Goal: Task Accomplishment & Management: Complete application form

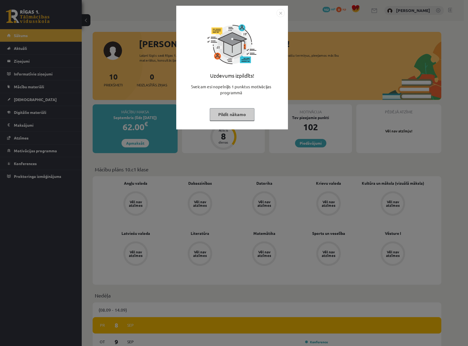
click at [242, 117] on button "Pildīt nākamo" at bounding box center [232, 114] width 45 height 13
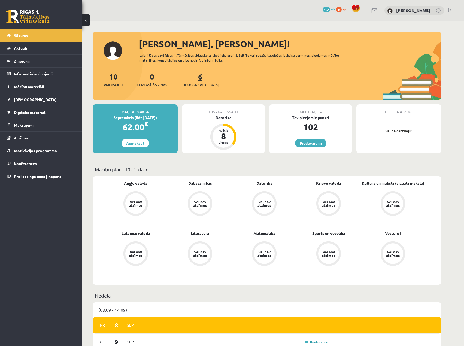
click at [192, 80] on link "6 Ieskaites" at bounding box center [200, 80] width 38 height 16
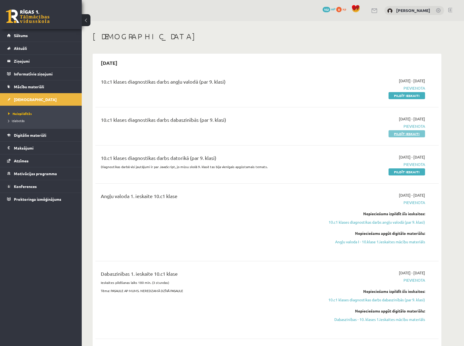
click at [413, 135] on link "Pildīt ieskaiti" at bounding box center [407, 133] width 37 height 7
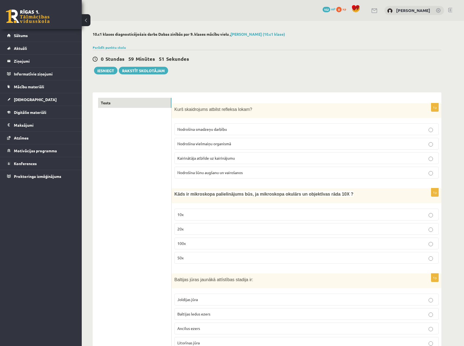
click at [223, 108] on span "Kurš skaidrojums atbilst refleksa lokam?" at bounding box center [213, 109] width 78 height 5
click at [238, 158] on p "Kairinātāja atbilde uz kairinājumu" at bounding box center [306, 158] width 258 height 6
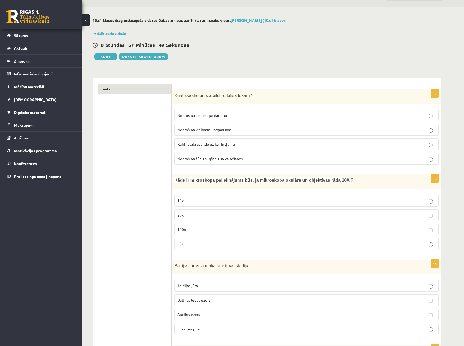
scroll to position [27, 0]
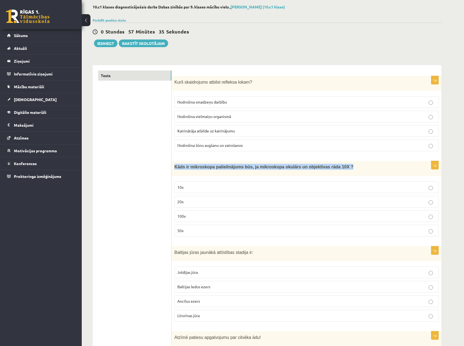
drag, startPoint x: 329, startPoint y: 166, endPoint x: 172, endPoint y: 170, distance: 157.3
click at [172, 170] on div "Kāds ir mikroskopa palielinājums būs, ja mikroskopa okulārs un objektīvas rāda …" at bounding box center [307, 168] width 270 height 15
click at [204, 217] on p "100x" at bounding box center [306, 216] width 258 height 6
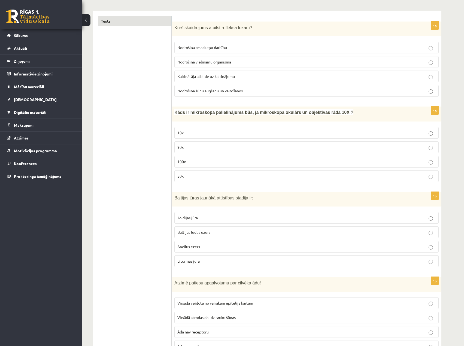
scroll to position [109, 0]
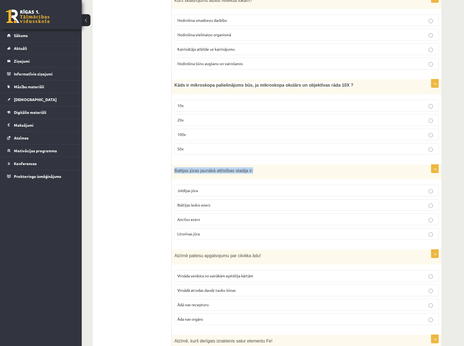
drag, startPoint x: 249, startPoint y: 170, endPoint x: 174, endPoint y: 172, distance: 74.2
click at [174, 172] on p "Baltijas jūras jaunākā attīstības stadija ir:" at bounding box center [292, 170] width 237 height 6
click at [211, 205] on p "Baltijas ledus ezers" at bounding box center [306, 205] width 258 height 6
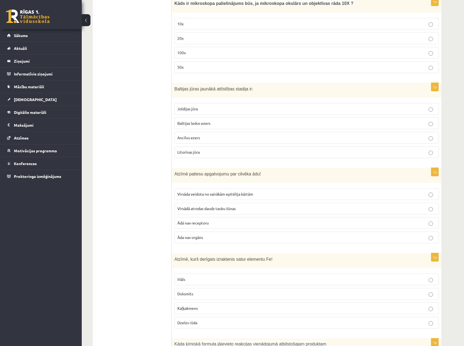
scroll to position [218, 0]
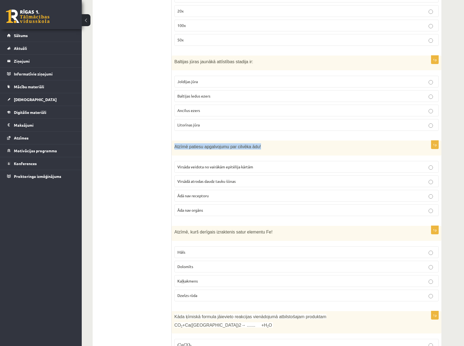
drag, startPoint x: 236, startPoint y: 147, endPoint x: 174, endPoint y: 150, distance: 62.2
click at [174, 150] on div "Atzīmē patiesu apgalvojumu par cilvēka ādu!" at bounding box center [307, 148] width 270 height 15
click at [222, 196] on p "Ādā nav receptoru" at bounding box center [306, 196] width 258 height 6
drag, startPoint x: 213, startPoint y: 208, endPoint x: 183, endPoint y: 95, distance: 116.9
click at [175, 211] on label "Āda nav orgāns" at bounding box center [306, 210] width 264 height 12
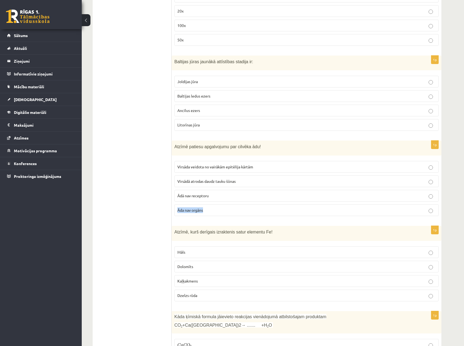
copy span "Āda nav orgāns"
drag, startPoint x: 218, startPoint y: 196, endPoint x: 259, endPoint y: 84, distance: 118.8
click at [176, 196] on label "Ādā nav receptoru" at bounding box center [306, 196] width 264 height 12
copy span "Ādā nav receptoru"
drag, startPoint x: 253, startPoint y: 168, endPoint x: 174, endPoint y: 169, distance: 79.6
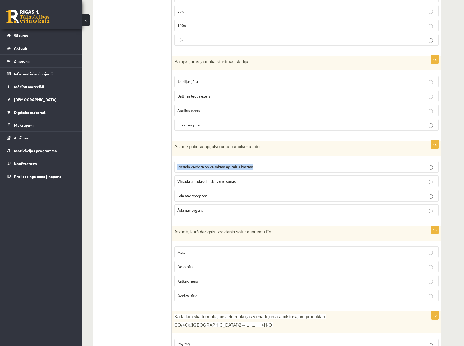
click at [174, 169] on div "1p Atzīmē patiesu apgalvojumu par cilvēka ādu! Virsāda veidota no vairākām epit…" at bounding box center [307, 181] width 270 height 80
copy span "Virsāda veidota no vairākām epitēlija kārtām"
click at [397, 165] on p "Virsāda veidota no vairākām epitēlija kārtām" at bounding box center [306, 167] width 258 height 6
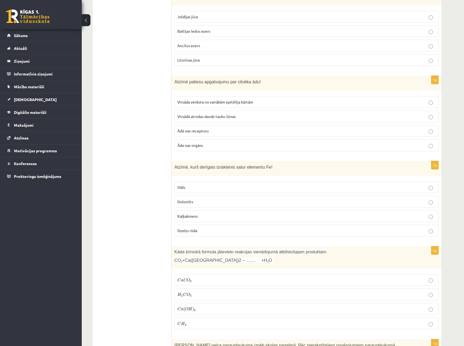
scroll to position [300, 0]
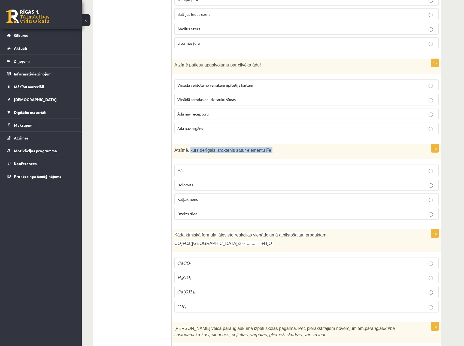
drag, startPoint x: 189, startPoint y: 150, endPoint x: 268, endPoint y: 149, distance: 79.0
click at [268, 149] on p "Atzīmē, kurš derīgais izraktenis satur elementu Fe!" at bounding box center [292, 150] width 237 height 6
click at [208, 212] on p "Dzelzs rūda" at bounding box center [306, 214] width 258 height 6
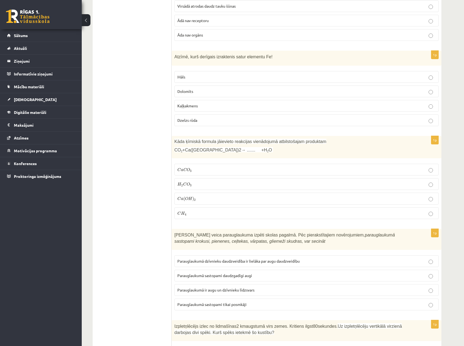
scroll to position [436, 0]
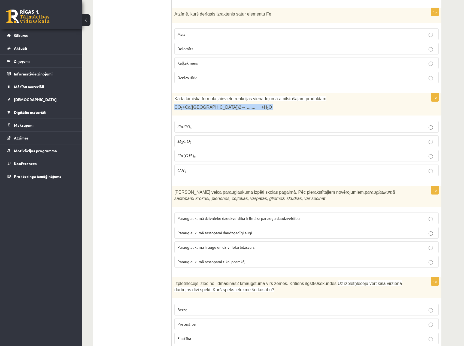
drag, startPoint x: 238, startPoint y: 107, endPoint x: 173, endPoint y: 111, distance: 64.7
click at [173, 111] on div "Kāda ķīmiskā formula jāievieto reakcijas vienādojumā atbilstošajam produktam CO…" at bounding box center [307, 104] width 270 height 23
drag, startPoint x: 201, startPoint y: 158, endPoint x: 204, endPoint y: 158, distance: 3.5
click at [201, 158] on p "C a ( O H ) 2 C a ( O H ) 2" at bounding box center [306, 156] width 258 height 6
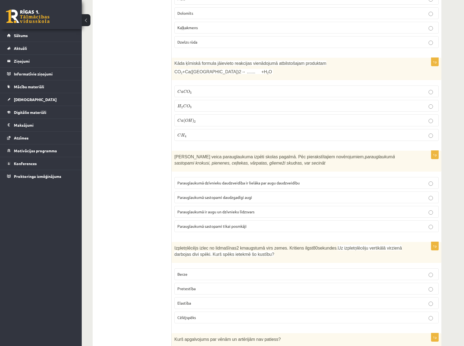
scroll to position [491, 0]
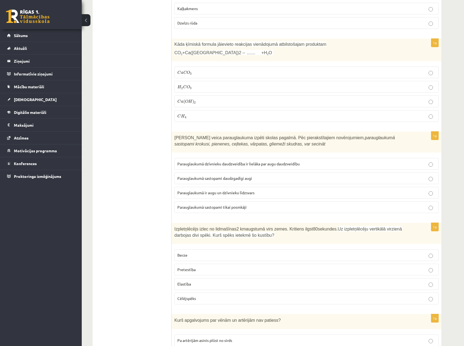
click at [381, 138] on icon "arauglaukumā sastopami krokusi, pienenes, ceļtekas, vārpatas, gliemeži skudras,…" at bounding box center [284, 140] width 220 height 11
click at [395, 138] on icon "arauglaukumā sastopami krokusi, pienenes, ceļtekas, vārpatas, gliemeži skudras,…" at bounding box center [284, 140] width 220 height 11
click at [184, 144] on icon "arauglaukumā sastopami krokusi, pienenes, ceļtekas, vārpatas, gliemeži skudras,…" at bounding box center [284, 140] width 220 height 11
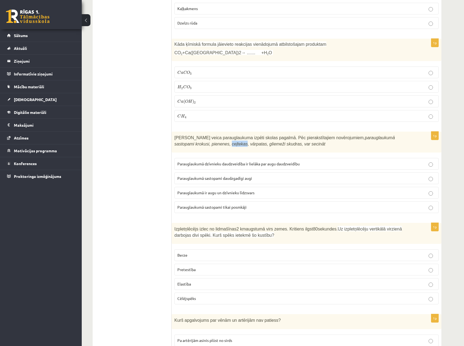
click at [184, 144] on icon "arauglaukumā sastopami krokusi, pienenes, ceļtekas, vārpatas, gliemeži skudras,…" at bounding box center [284, 140] width 220 height 11
click at [199, 144] on icon "arauglaukumā sastopami krokusi, pienenes, ceļtekas, vārpatas, gliemeži skudras,…" at bounding box center [284, 140] width 220 height 11
drag, startPoint x: 260, startPoint y: 145, endPoint x: 170, endPoint y: 139, distance: 89.8
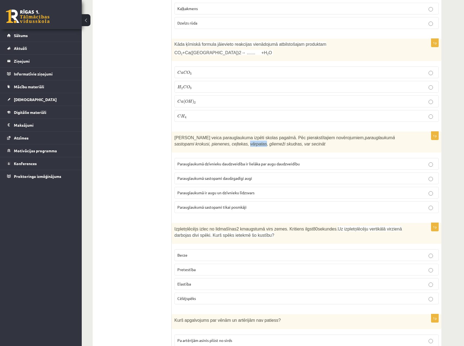
click at [199, 138] on span "Skolēni veica parauglaukuma izpēti skolas pagalmā. Pēc pierakstītajiem novēroju…" at bounding box center [284, 140] width 220 height 11
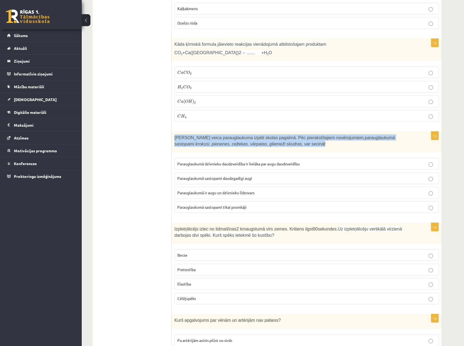
drag, startPoint x: 173, startPoint y: 138, endPoint x: 259, endPoint y: 145, distance: 86.2
click at [259, 145] on div "Skolēni veica parauglaukuma izpēti skolas pagalmā. Pēc pierakstītajiem novēroju…" at bounding box center [307, 142] width 270 height 21
click at [249, 145] on icon "arauglaukumā sastopami krokusi, pienenes, ceļtekas, vārpatas, gliemeži skudras,…" at bounding box center [284, 140] width 220 height 11
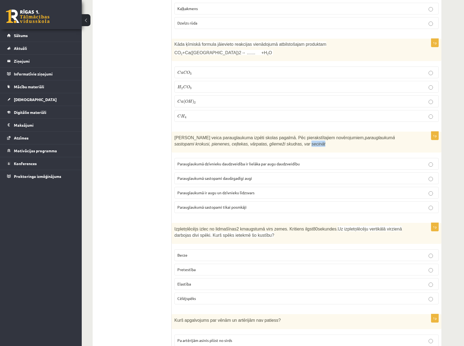
click at [249, 145] on icon "arauglaukumā sastopami krokusi, pienenes, ceļtekas, vārpatas, gliemeži skudras,…" at bounding box center [284, 140] width 220 height 11
drag, startPoint x: 250, startPoint y: 145, endPoint x: 231, endPoint y: 141, distance: 19.1
click at [231, 141] on icon "arauglaukumā sastopami krokusi, pienenes, ceļtekas, vārpatas, gliemeži skudras,…" at bounding box center [284, 140] width 220 height 11
click at [238, 207] on span "Parauglaukumā sastopami tikai posmkāji" at bounding box center [211, 207] width 69 height 5
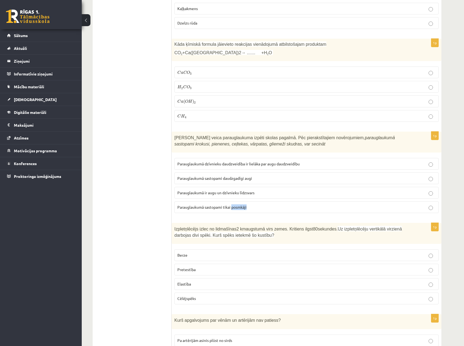
drag, startPoint x: 253, startPoint y: 207, endPoint x: 232, endPoint y: 207, distance: 21.0
click at [232, 207] on p "Parauglaukumā sastopami tikai posmkāji" at bounding box center [306, 207] width 258 height 6
click at [201, 193] on span "Parauglaukumā ir augu un dzīvnieku līdzsvars" at bounding box center [215, 192] width 77 height 5
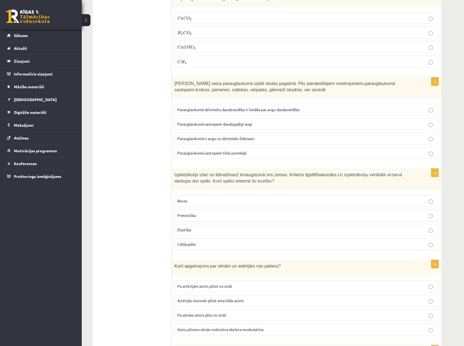
scroll to position [545, 0]
click at [246, 214] on p "Pretestība" at bounding box center [306, 215] width 258 height 6
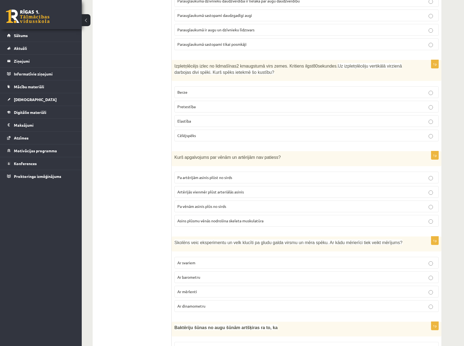
scroll to position [654, 0]
click at [294, 220] on p "Asins plūsmu vēnās nodrošina skeleta muskulatūra" at bounding box center [306, 220] width 258 height 6
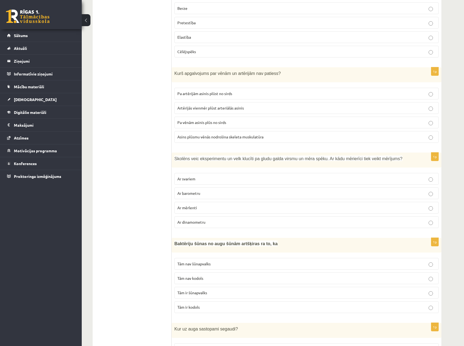
scroll to position [763, 0]
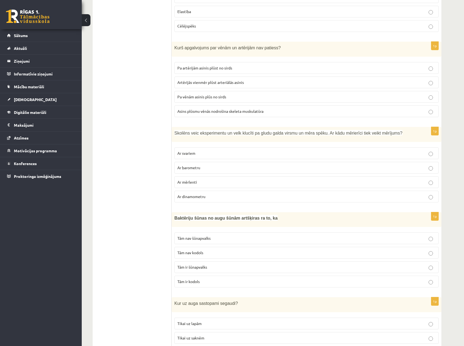
drag, startPoint x: 212, startPoint y: 199, endPoint x: 217, endPoint y: 198, distance: 5.0
click at [212, 199] on p "Ar dinamometru" at bounding box center [306, 197] width 258 height 6
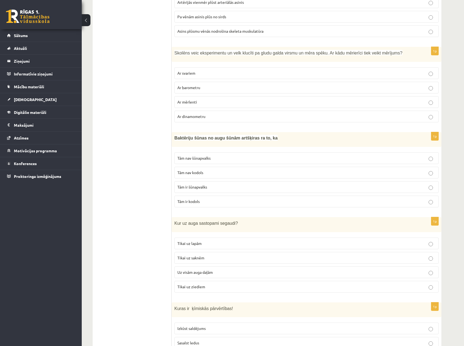
scroll to position [845, 0]
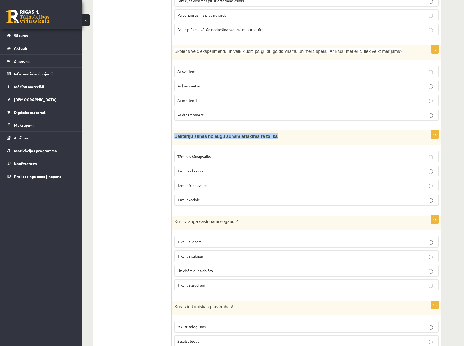
drag, startPoint x: 176, startPoint y: 137, endPoint x: 336, endPoint y: 136, distance: 160.0
click at [336, 136] on div "Baktēriju šūnas no augu šūnām artšķiras ra to, ka" at bounding box center [307, 138] width 270 height 15
click at [218, 169] on p "Tām nav kodols" at bounding box center [306, 171] width 258 height 6
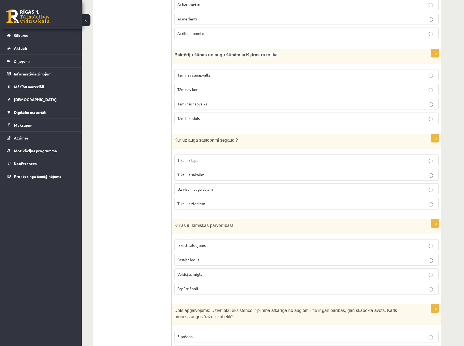
scroll to position [927, 0]
drag, startPoint x: 239, startPoint y: 143, endPoint x: 184, endPoint y: 138, distance: 55.0
click at [203, 140] on span "Kur uz auga sastopami segaudi?" at bounding box center [205, 140] width 63 height 5
drag, startPoint x: 174, startPoint y: 141, endPoint x: 237, endPoint y: 143, distance: 63.0
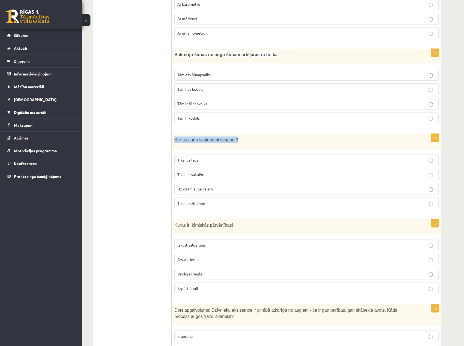
click at [238, 143] on div "Kur uz auga sastopami segaudi?" at bounding box center [307, 141] width 270 height 15
click at [228, 189] on p "Uz visām auga daļām" at bounding box center [306, 189] width 258 height 6
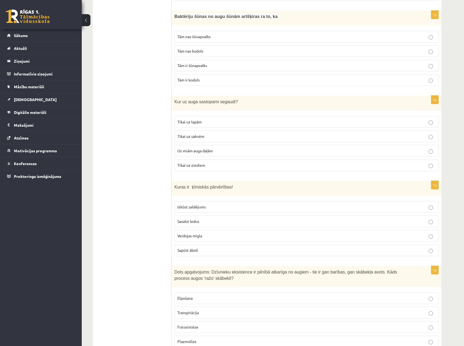
scroll to position [1036, 0]
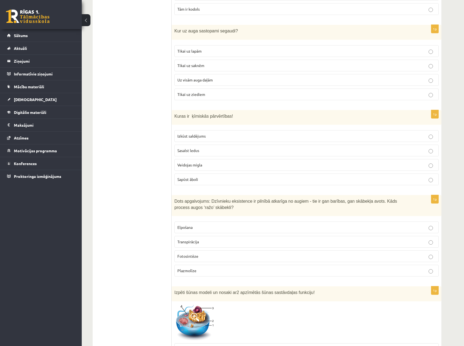
click at [214, 179] on p "Sapūst āboli" at bounding box center [306, 180] width 258 height 6
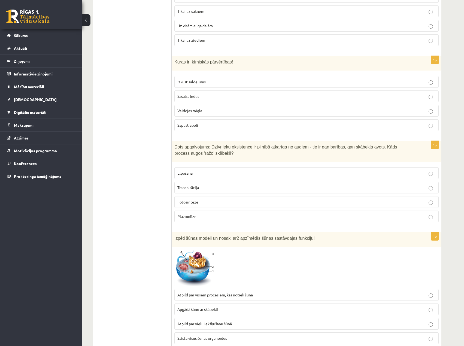
scroll to position [1090, 0]
click at [198, 203] on p "Fotosintēze" at bounding box center [306, 202] width 258 height 6
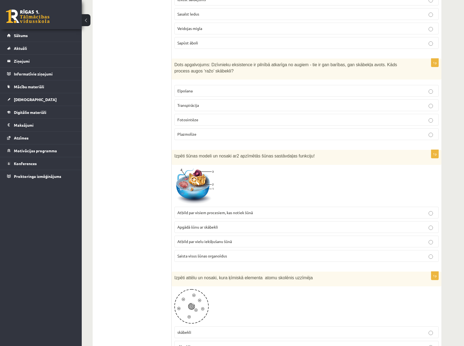
scroll to position [1172, 0]
drag, startPoint x: 215, startPoint y: 123, endPoint x: 190, endPoint y: 118, distance: 25.5
click at [174, 120] on label "Fotosintēze" at bounding box center [306, 120] width 264 height 12
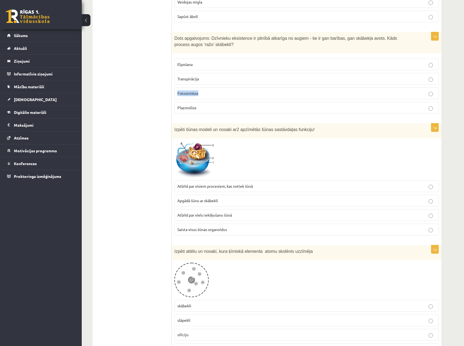
scroll to position [1199, 0]
click at [239, 186] on span "Atbild par visiem procesiem, kas notiek šūnā" at bounding box center [214, 185] width 75 height 5
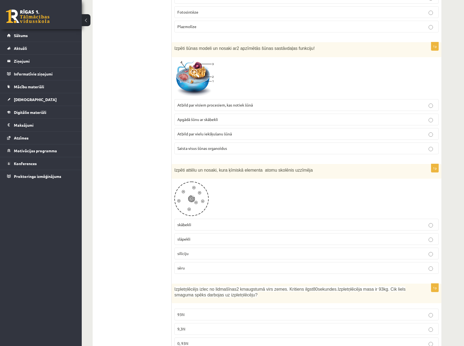
scroll to position [1281, 0]
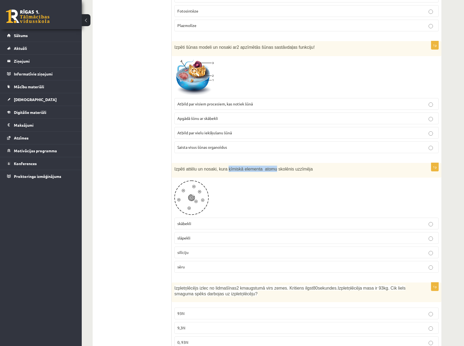
drag, startPoint x: 268, startPoint y: 170, endPoint x: 224, endPoint y: 169, distance: 43.6
click at [224, 169] on span "Izpēti attēlu un nosaki, kura ķīmiskā elementa atomu skolēnis uzzīmēja" at bounding box center [243, 169] width 138 height 5
copy span "ķīmiskā elementa atomu"
drag, startPoint x: 194, startPoint y: 237, endPoint x: 176, endPoint y: 238, distance: 18.0
click at [176, 238] on label "slāpekli" at bounding box center [306, 238] width 264 height 12
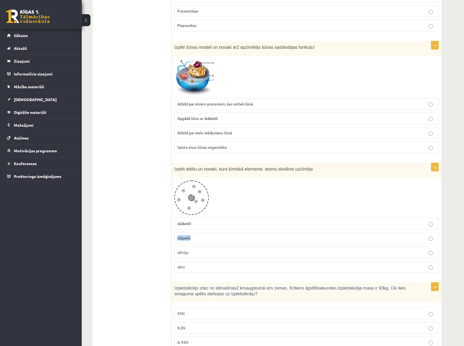
drag, startPoint x: 192, startPoint y: 224, endPoint x: 170, endPoint y: 224, distance: 21.5
click at [170, 224] on div "***** Tests 1p Kurš skaidrojums atbilst refleksa lokam? Nodrošina smadzeņu darb…" at bounding box center [267, 147] width 349 height 2671
click at [202, 220] on label "skābekli" at bounding box center [306, 224] width 264 height 12
click at [198, 222] on p "skābekli" at bounding box center [306, 224] width 258 height 6
drag, startPoint x: 198, startPoint y: 222, endPoint x: 183, endPoint y: 222, distance: 14.7
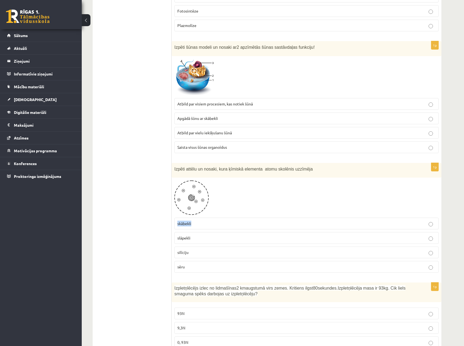
click at [183, 222] on p "skābekli" at bounding box center [306, 224] width 258 height 6
click at [198, 222] on p "skābekli" at bounding box center [306, 224] width 258 height 6
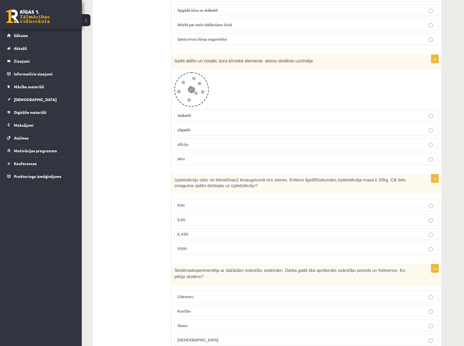
scroll to position [1390, 0]
drag, startPoint x: 191, startPoint y: 204, endPoint x: 175, endPoint y: 206, distance: 15.9
click at [175, 206] on label "93N" at bounding box center [306, 205] width 264 height 12
drag, startPoint x: 233, startPoint y: 186, endPoint x: 174, endPoint y: 182, distance: 59.3
click at [174, 182] on div "Izpletņlēcējs izlec no lidmašīnas 2 km augstumā virs zemes. Kritiens ilgst 80 s…" at bounding box center [307, 184] width 270 height 20
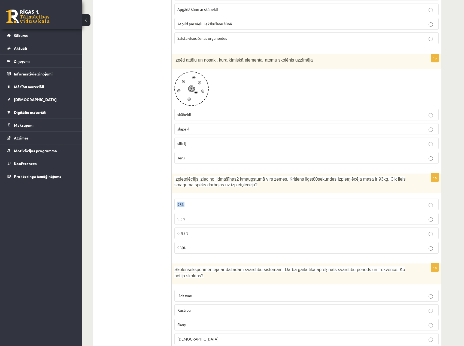
drag, startPoint x: 174, startPoint y: 178, endPoint x: 232, endPoint y: 184, distance: 57.8
click at [232, 184] on div "Izpletņlēcējs izlec no lidmašīnas 2 km augstumā virs zemes. Kritiens ilgst 80 s…" at bounding box center [307, 184] width 270 height 20
click at [192, 246] on p "930N" at bounding box center [306, 248] width 258 height 6
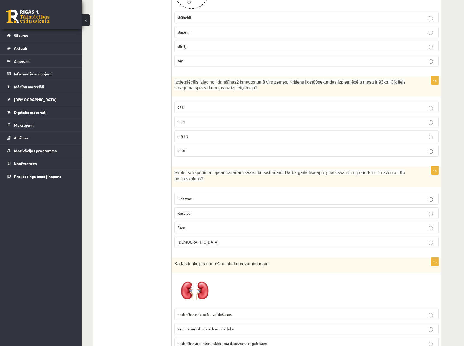
scroll to position [1499, 0]
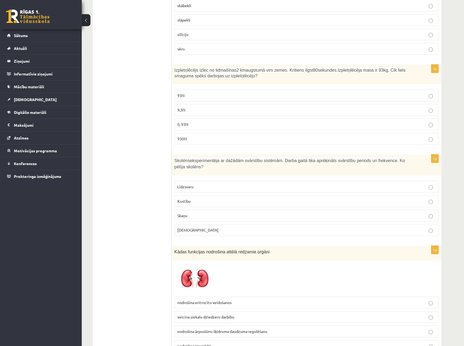
drag, startPoint x: 417, startPoint y: 160, endPoint x: 174, endPoint y: 159, distance: 243.6
click at [174, 159] on div "Skolēns eksperimentēja ar dažādām svārstību sistēmām. Darba gaitā tika aprēķinā…" at bounding box center [307, 165] width 270 height 21
click at [344, 164] on div "Skolēns eksperimentēja ar dažādām svārstību sistēmām. Darba gaitā tika aprēķinā…" at bounding box center [307, 165] width 270 height 21
drag, startPoint x: 376, startPoint y: 161, endPoint x: 304, endPoint y: 161, distance: 71.9
click at [304, 161] on span "eksperimentēja ar dažādām svārstību sistēmām. Darba gaitā tika aprēķināts svārs…" at bounding box center [289, 163] width 231 height 11
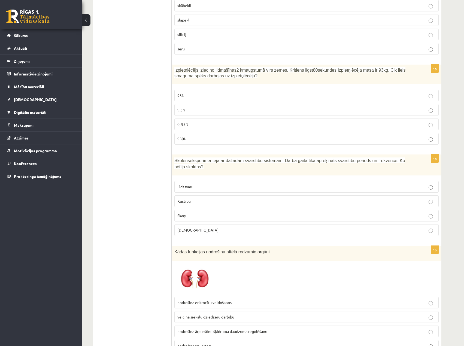
click at [259, 213] on p "Skaņu" at bounding box center [306, 216] width 258 height 6
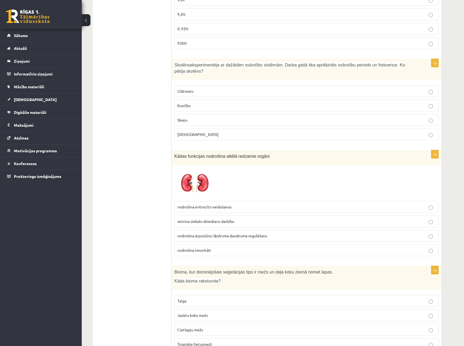
scroll to position [1608, 0]
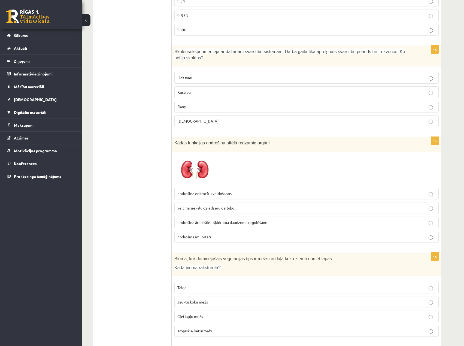
click at [225, 220] on span "nodrošina ārpusšūnu šķidruma daudzuma regulēšanu" at bounding box center [222, 222] width 90 height 5
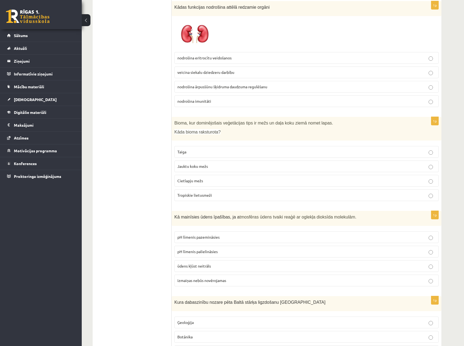
scroll to position [1744, 0]
drag, startPoint x: 175, startPoint y: 126, endPoint x: 234, endPoint y: 126, distance: 58.1
click at [229, 129] on p "Kāda bioma raksturota?" at bounding box center [292, 132] width 237 height 6
drag, startPoint x: 196, startPoint y: 147, endPoint x: 176, endPoint y: 144, distance: 20.0
click at [176, 146] on label "Taiga" at bounding box center [306, 152] width 264 height 12
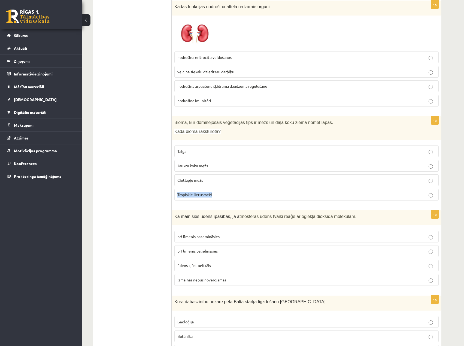
drag, startPoint x: 219, startPoint y: 189, endPoint x: 176, endPoint y: 188, distance: 43.1
click at [176, 189] on label "Tropiskie lietusmeži" at bounding box center [306, 195] width 264 height 12
drag, startPoint x: 208, startPoint y: 174, endPoint x: 173, endPoint y: 172, distance: 34.9
click at [173, 172] on div "1p Bioma, kur dominējošais veģetācijas tips ir mežs un daļa koku ziemā nomet la…" at bounding box center [307, 160] width 270 height 89
click at [259, 163] on p "Jauktu koku mežs" at bounding box center [306, 166] width 258 height 6
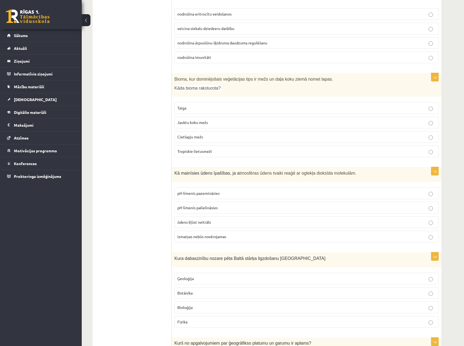
scroll to position [1799, 0]
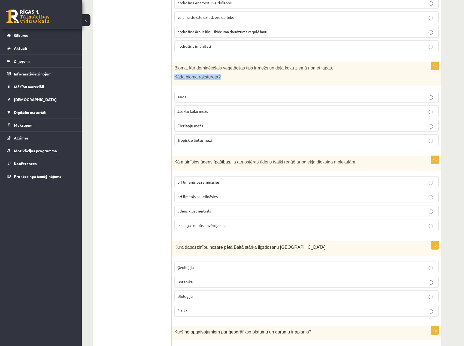
drag, startPoint x: 175, startPoint y: 71, endPoint x: 226, endPoint y: 66, distance: 51.4
click at [226, 66] on div "Bioma, kur dominējošais veģetācijas tips ir mežs un daļa koku ziemā nomet lapas…" at bounding box center [307, 74] width 270 height 24
click at [216, 137] on p "Tropiskie lietusmeži" at bounding box center [306, 140] width 258 height 6
drag, startPoint x: 288, startPoint y: 157, endPoint x: 337, endPoint y: 154, distance: 48.8
click at [337, 160] on span "tmosfēras ūdens tvaiki reaģē ar oglekļa dioksīda molekulām." at bounding box center [298, 162] width 117 height 5
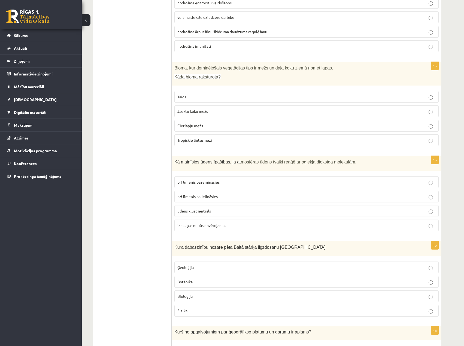
click at [251, 179] on p "pH līmenis pazemināsies" at bounding box center [306, 182] width 258 height 6
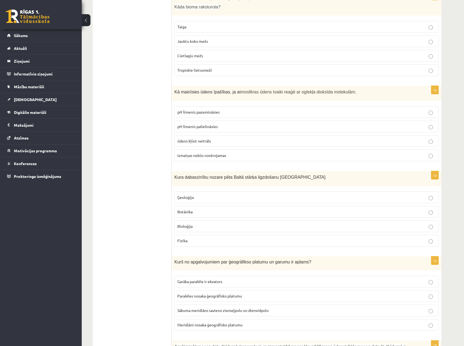
scroll to position [1871, 0]
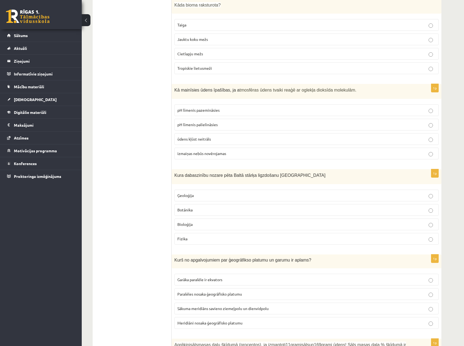
drag, startPoint x: 296, startPoint y: 175, endPoint x: 163, endPoint y: 172, distance: 132.5
click at [186, 173] on span "Kura dabaszinību nozare pēta Baltā stārķa ligzdošanu Latvijā" at bounding box center [249, 175] width 151 height 5
drag, startPoint x: 174, startPoint y: 170, endPoint x: 308, endPoint y: 172, distance: 134.1
click at [308, 172] on div "Kura dabaszinību nozare pēta Baltā stārķa ligzdošanu Latvijā" at bounding box center [307, 176] width 270 height 15
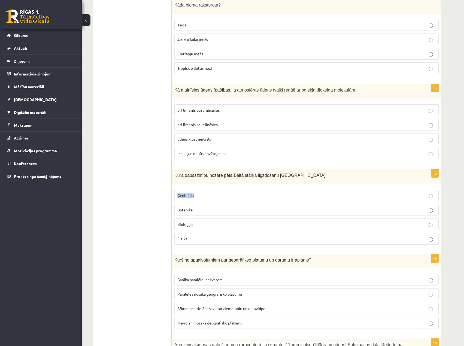
drag, startPoint x: 227, startPoint y: 190, endPoint x: 174, endPoint y: 192, distance: 52.9
click at [174, 192] on div "1p Kura dabaszinību nozare pēta Baltā stārķa ligzdošanu Latvijā Ģeoloģija Botān…" at bounding box center [307, 209] width 270 height 80
copy span "Ģeoloģija"
drag, startPoint x: 200, startPoint y: 201, endPoint x: 176, endPoint y: 202, distance: 23.7
click at [176, 204] on label "Botānika" at bounding box center [306, 210] width 264 height 12
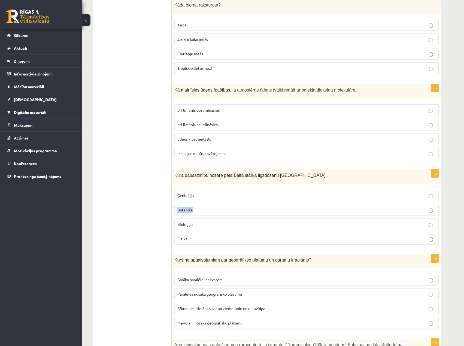
copy span "Botānika"
drag, startPoint x: 190, startPoint y: 217, endPoint x: 167, endPoint y: 214, distance: 23.7
click at [201, 222] on p "Bioloģija" at bounding box center [306, 225] width 258 height 6
drag, startPoint x: 202, startPoint y: 217, endPoint x: 176, endPoint y: 217, distance: 26.4
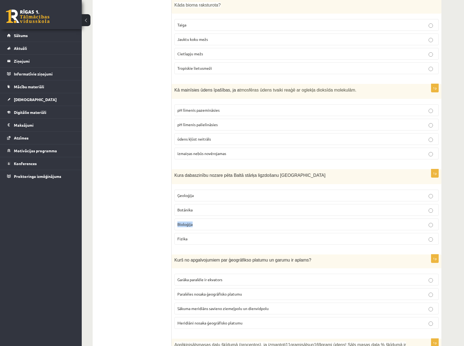
click at [176, 219] on label "Bioloģija" at bounding box center [306, 225] width 264 height 12
copy span "Bioloģija"
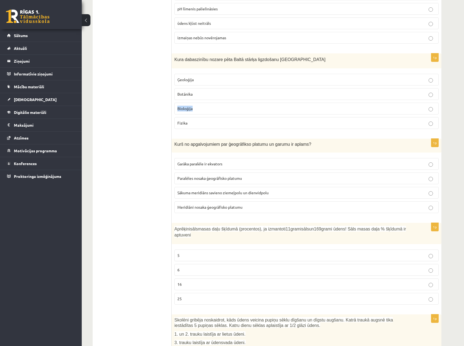
scroll to position [1980, 0]
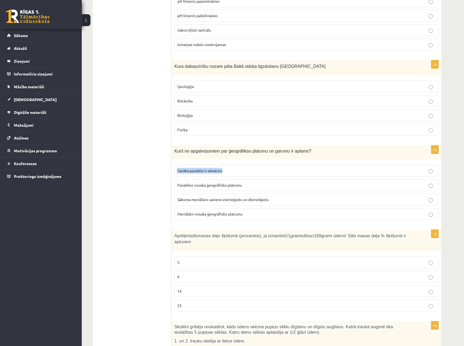
drag, startPoint x: 207, startPoint y: 166, endPoint x: 177, endPoint y: 167, distance: 29.7
click at [177, 167] on label "Garāka paralēle ir ekvators" at bounding box center [306, 171] width 264 height 12
copy span "Garāka paralēle ir ekvators"
drag, startPoint x: 231, startPoint y: 180, endPoint x: 177, endPoint y: 180, distance: 54.2
click at [177, 180] on label "Paralēles nosaka ģeogrāfisko platumu" at bounding box center [306, 185] width 264 height 12
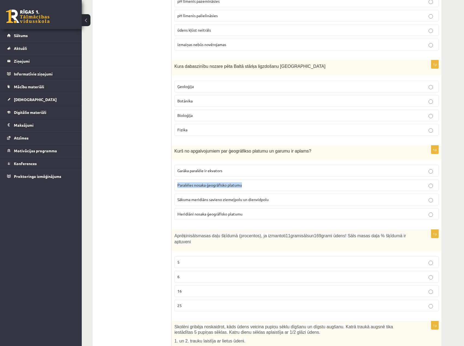
copy span "Paralēles nosaka ģeogrāfisko platumu"
drag, startPoint x: 238, startPoint y: 191, endPoint x: 179, endPoint y: 218, distance: 65.4
click at [178, 197] on p "Sākuma meridiāns savieno ziemeļpolu un dienvidpolu" at bounding box center [306, 200] width 258 height 6
copy span "Sākuma meridiāns savieno ziemeļpolu un dienvidpolu"
drag, startPoint x: 249, startPoint y: 210, endPoint x: 172, endPoint y: 208, distance: 76.1
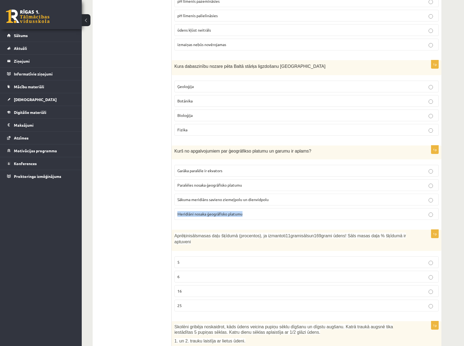
click at [172, 208] on div "1p Kurš no apgalvojumiem par ģeogrāfikso platumu un garumu ir aplams? Garāka pa…" at bounding box center [307, 185] width 270 height 79
click at [227, 211] on span "Meridiāni nosaka ģeogrāfisko platumu" at bounding box center [209, 213] width 65 height 5
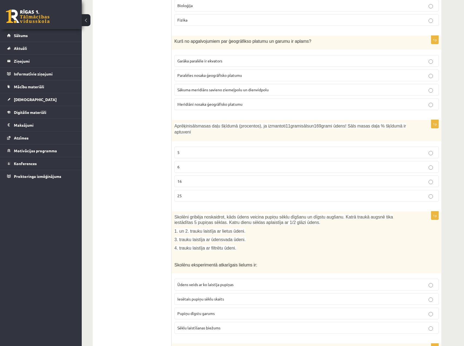
scroll to position [2089, 0]
click at [263, 179] on p "16" at bounding box center [306, 182] width 258 height 6
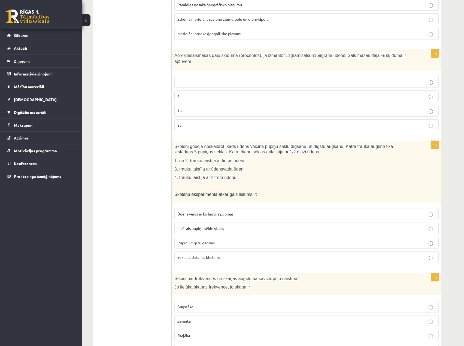
scroll to position [2170, 0]
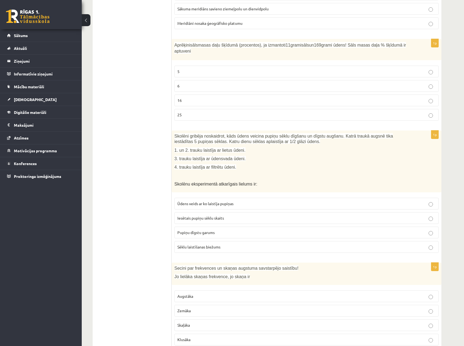
click at [299, 156] on p "3. trauku laistīja ar ūdensvada ūdeni." at bounding box center [292, 159] width 237 height 6
drag, startPoint x: 233, startPoint y: 156, endPoint x: 161, endPoint y: 159, distance: 71.8
click at [231, 165] on span "4. trauku laistīja ar filtrētu ūdeni." at bounding box center [205, 167] width 62 height 5
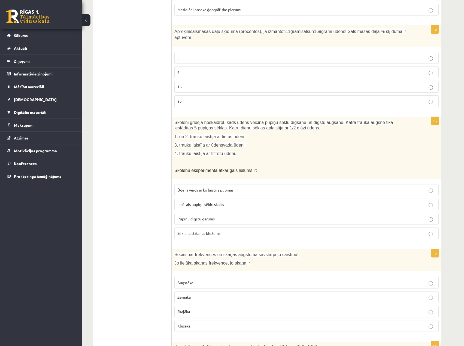
scroll to position [2198, 0]
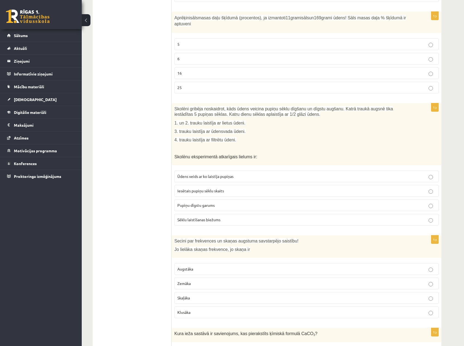
click at [236, 174] on p "Ūdens veids ar ko laistīja pupiņas" at bounding box center [306, 177] width 258 height 6
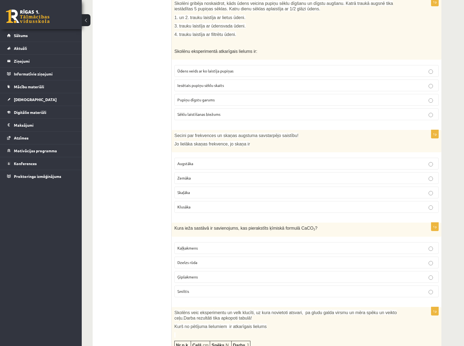
scroll to position [2307, 0]
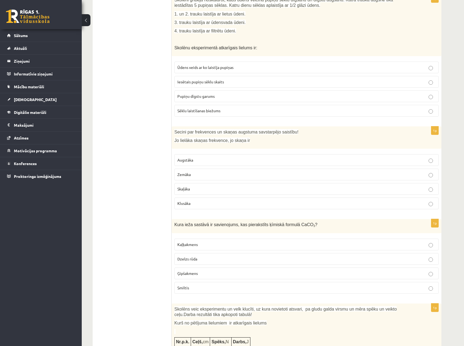
click at [244, 157] on p "Augstāka" at bounding box center [306, 160] width 258 height 6
drag, startPoint x: 223, startPoint y: 131, endPoint x: 193, endPoint y: 128, distance: 30.4
click at [176, 138] on p "Jo lielāka skaņas frekvence, jo skaņa ir" at bounding box center [292, 141] width 237 height 6
drag, startPoint x: 205, startPoint y: 127, endPoint x: 180, endPoint y: 129, distance: 26.0
click at [180, 138] on span "Jo lielāka skaņas frekvence, jo skaņa ir" at bounding box center [211, 140] width 75 height 5
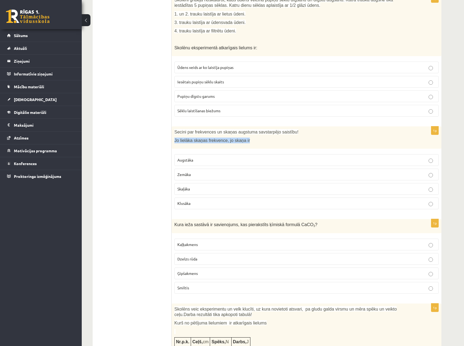
drag, startPoint x: 173, startPoint y: 128, endPoint x: 285, endPoint y: 133, distance: 112.1
click at [289, 133] on div "Secini par frekvences un skaņas augstuma savstarpējo saistību! Jo lielāka skaņa…" at bounding box center [307, 137] width 270 height 23
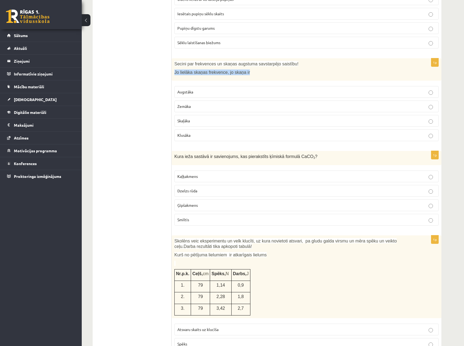
scroll to position [2388, 0]
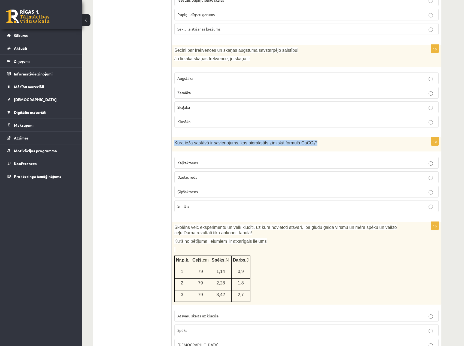
drag, startPoint x: 314, startPoint y: 130, endPoint x: 174, endPoint y: 129, distance: 140.1
click at [174, 137] on div "Kura ieža sastāvā ir savienojums, kas pierakstīts ķīmiskā formulā CaCO 3 ?" at bounding box center [307, 144] width 270 height 14
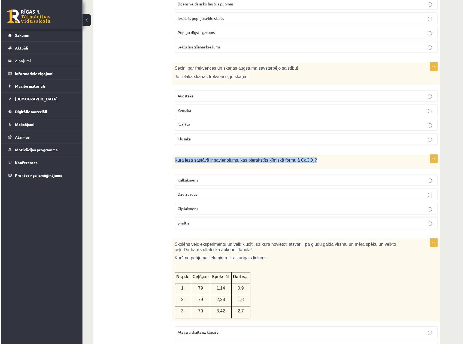
scroll to position [2371, 0]
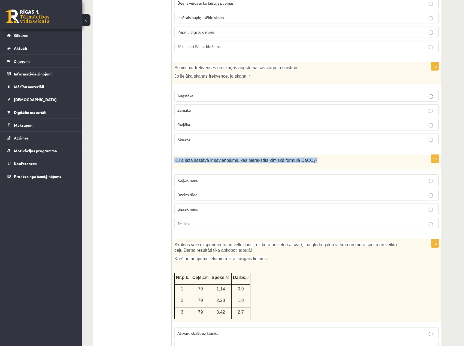
click at [310, 158] on p "Kura ieža sastāvā ir savienojums, kas pierakstīts ķīmiskā formulā CaCO 3 ?" at bounding box center [292, 161] width 237 height 6
click at [294, 158] on span "Kura ieža sastāvā ir savienojums, kas pierakstīts ķīmiskā formulā CaCO 3 ?" at bounding box center [245, 160] width 143 height 5
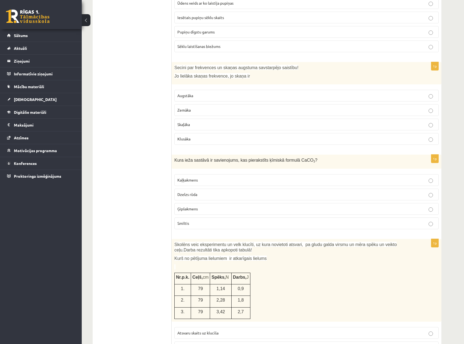
click at [195, 178] on span "Kaļķakmens" at bounding box center [187, 180] width 20 height 5
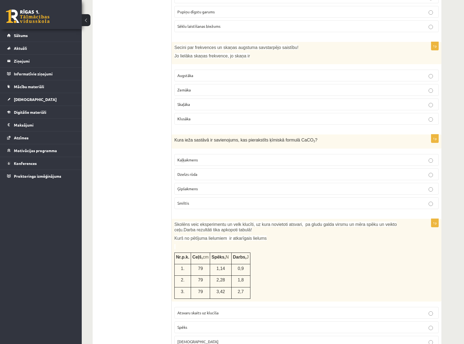
scroll to position [2417, 0]
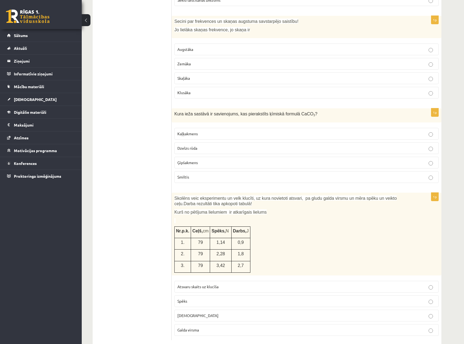
click at [222, 299] on p "Spēks" at bounding box center [306, 302] width 258 height 6
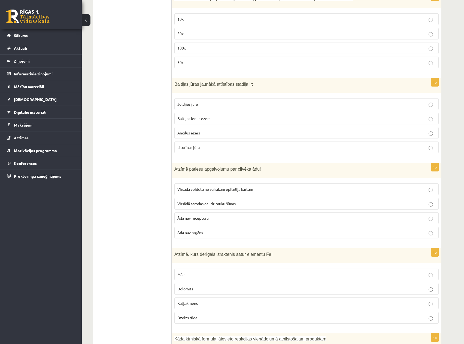
scroll to position [0, 0]
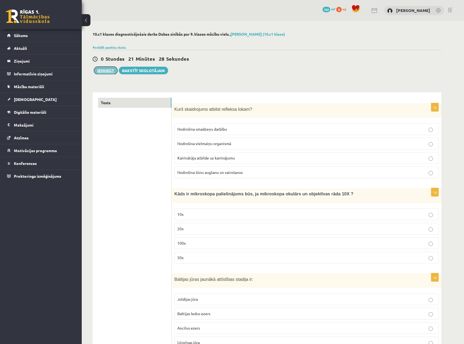
click at [104, 71] on button "Iesniegt" at bounding box center [105, 71] width 23 height 8
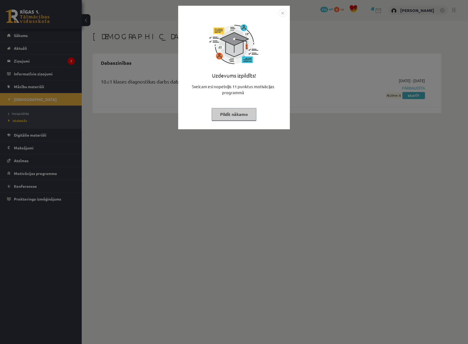
click at [282, 12] on img "Close" at bounding box center [283, 13] width 8 height 8
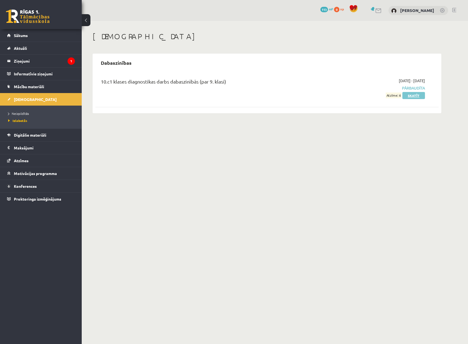
click at [411, 95] on link "Skatīt" at bounding box center [413, 95] width 23 height 7
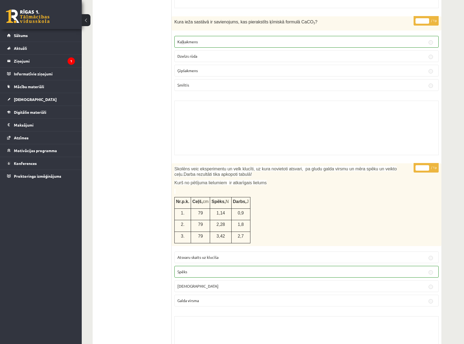
scroll to position [4161, 0]
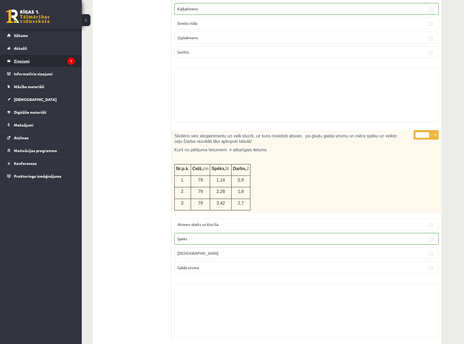
click at [46, 58] on legend "Ziņojumi 1" at bounding box center [44, 61] width 61 height 13
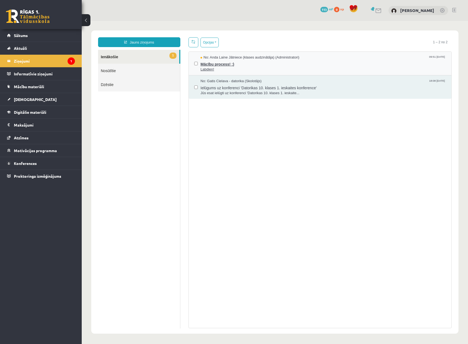
click at [216, 64] on span "Mācību process! :)" at bounding box center [324, 63] width 246 height 7
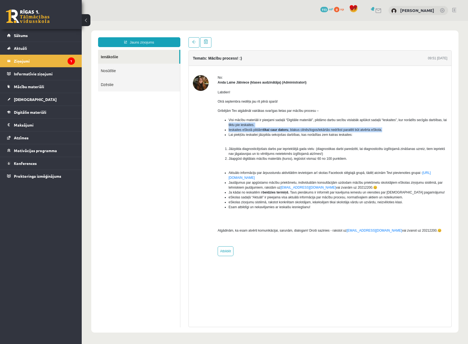
drag, startPoint x: 367, startPoint y: 129, endPoint x: 224, endPoint y: 127, distance: 142.5
click at [224, 127] on ul "Visi mācību materiāli ir pieejami sadaļā “Digitālie materiāli”, pildāmo darbu s…" at bounding box center [333, 130] width 230 height 25
click at [47, 64] on legend "Ziņojumi 1" at bounding box center [44, 61] width 61 height 13
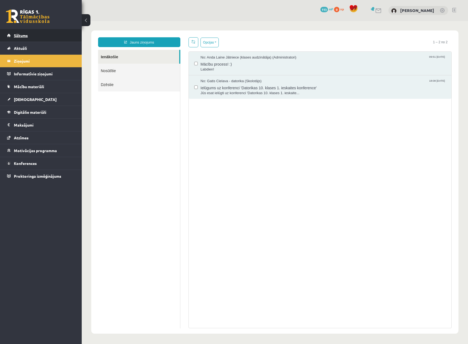
click at [27, 38] on link "Sākums" at bounding box center [41, 35] width 68 height 13
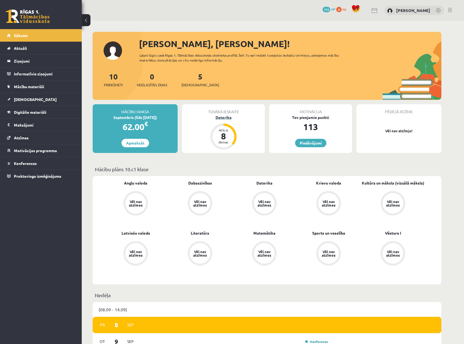
click at [232, 130] on div "Atlicis 8 dienas" at bounding box center [224, 137] width 22 height 22
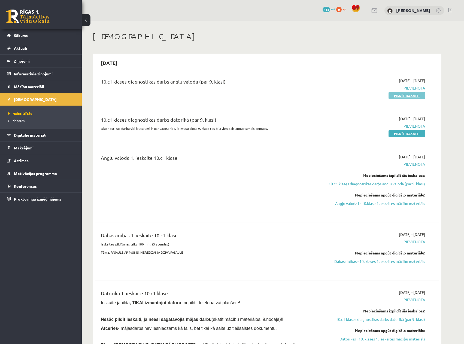
click at [409, 95] on link "Pildīt ieskaiti" at bounding box center [407, 95] width 37 height 7
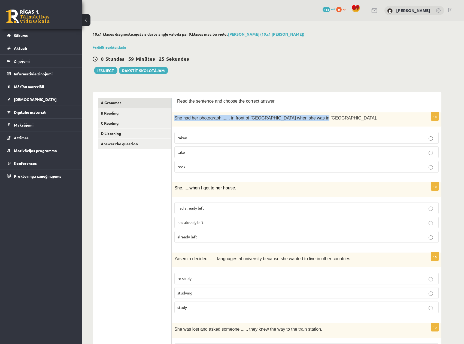
drag, startPoint x: 293, startPoint y: 121, endPoint x: 172, endPoint y: 122, distance: 121.3
click at [172, 122] on div "She had her photograph ...... in front of [GEOGRAPHIC_DATA] when she was in [GE…" at bounding box center [307, 120] width 270 height 14
copy span "She had her photograph ...... in front of [GEOGRAPHIC_DATA] when she was in [GE…"
drag, startPoint x: 214, startPoint y: 155, endPoint x: 217, endPoint y: 155, distance: 3.0
click at [214, 155] on p "take" at bounding box center [306, 153] width 258 height 6
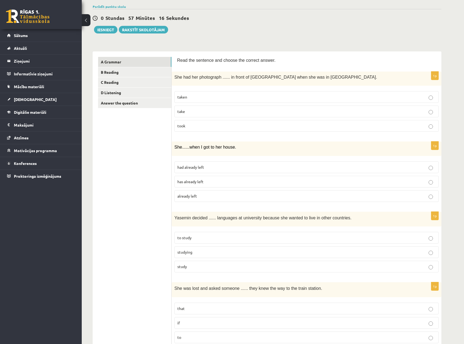
scroll to position [55, 0]
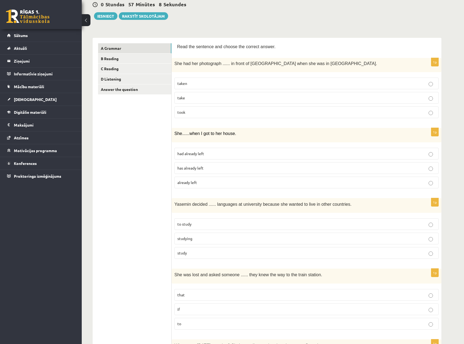
drag, startPoint x: 236, startPoint y: 133, endPoint x: 172, endPoint y: 134, distance: 64.0
click at [172, 134] on div "She ...... when I got to her house." at bounding box center [307, 135] width 270 height 14
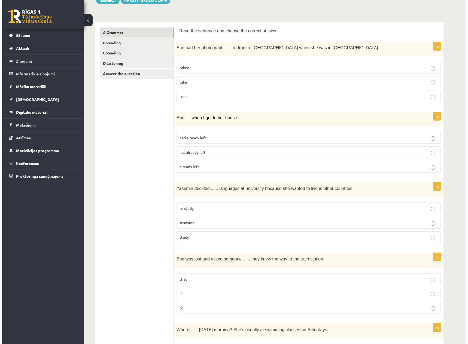
scroll to position [0, 0]
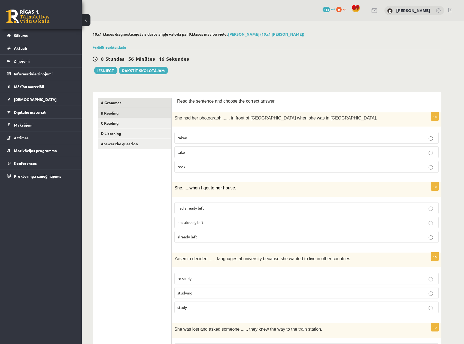
click at [114, 115] on link "B Reading" at bounding box center [134, 113] width 73 height 10
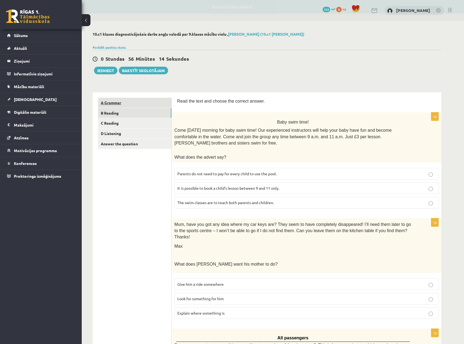
click at [119, 104] on link "A Grammar" at bounding box center [134, 103] width 73 height 10
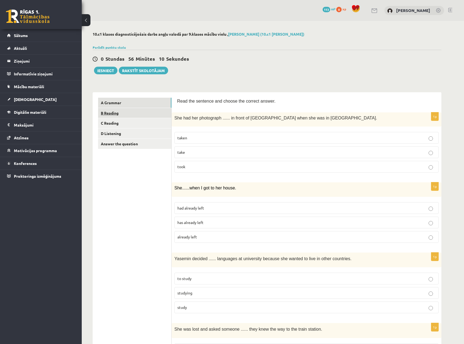
click at [116, 116] on link "B Reading" at bounding box center [134, 113] width 73 height 10
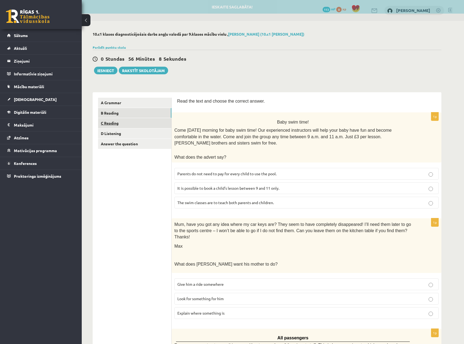
click at [120, 121] on link "C Reading" at bounding box center [134, 123] width 73 height 10
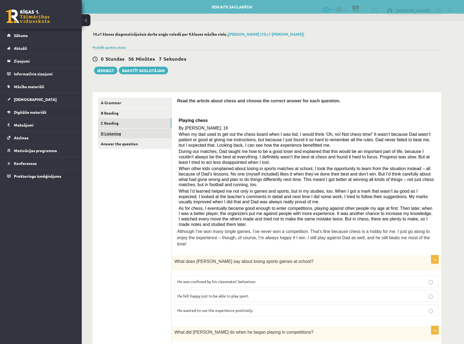
click at [119, 132] on link "D Listening" at bounding box center [134, 134] width 73 height 10
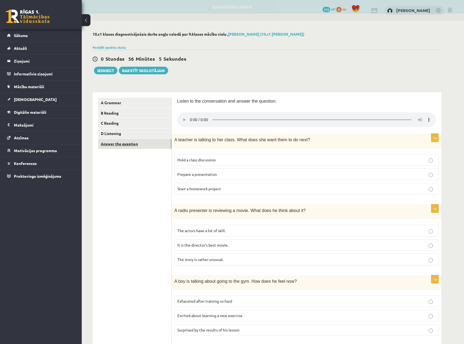
click at [124, 145] on link "Answer the question" at bounding box center [134, 144] width 73 height 10
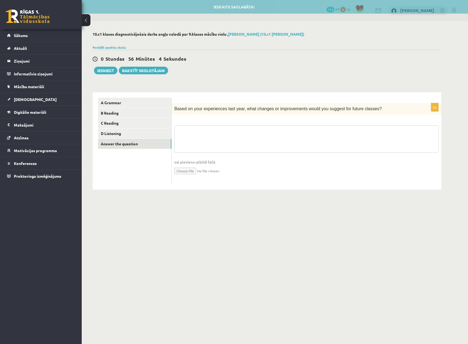
click at [232, 141] on textarea at bounding box center [306, 139] width 264 height 27
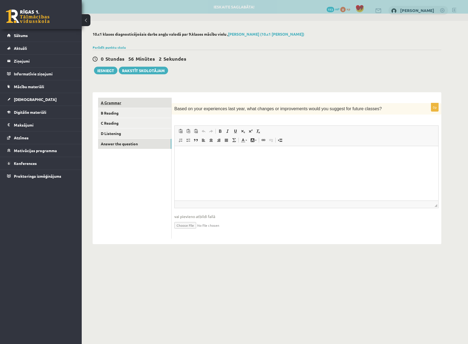
click at [113, 102] on link "A Grammar" at bounding box center [134, 103] width 73 height 10
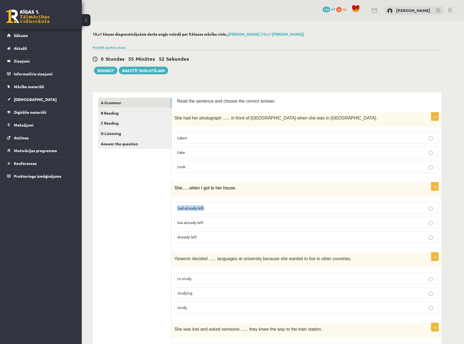
drag, startPoint x: 204, startPoint y: 206, endPoint x: 175, endPoint y: 206, distance: 29.2
click at [175, 206] on label "had already left" at bounding box center [306, 208] width 264 height 12
copy span "had already left"
drag, startPoint x: 205, startPoint y: 192, endPoint x: 175, endPoint y: 192, distance: 30.5
click at [175, 192] on div "She ...... when I got to her house." at bounding box center [307, 190] width 270 height 14
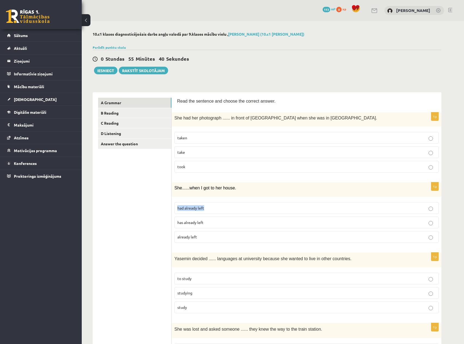
copy span "She ...... when I got to her house."
drag, startPoint x: 198, startPoint y: 207, endPoint x: 280, endPoint y: 143, distance: 104.1
click at [175, 207] on label "had already left" at bounding box center [306, 208] width 264 height 12
copy span "had already left"
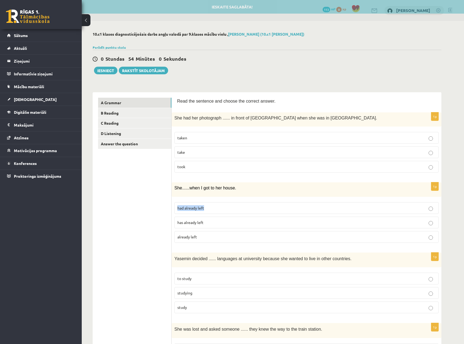
click at [225, 209] on p "had already left" at bounding box center [306, 208] width 258 height 6
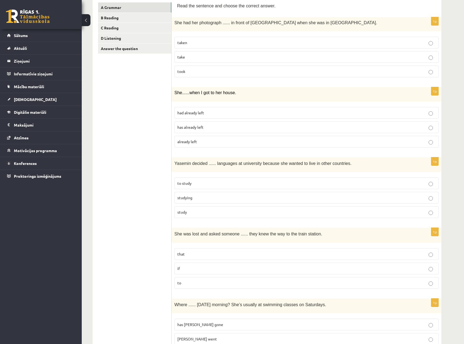
scroll to position [82, 0]
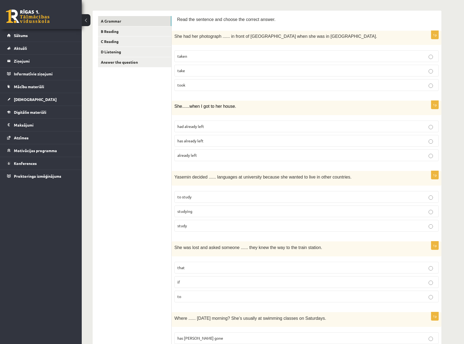
click at [210, 199] on p "to study" at bounding box center [306, 197] width 258 height 6
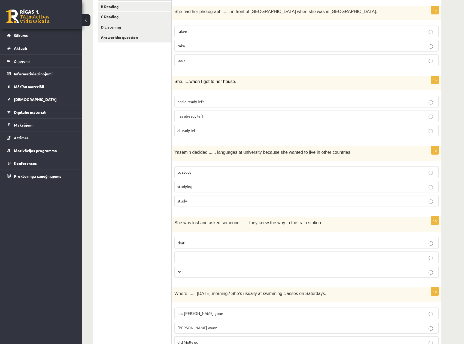
scroll to position [164, 0]
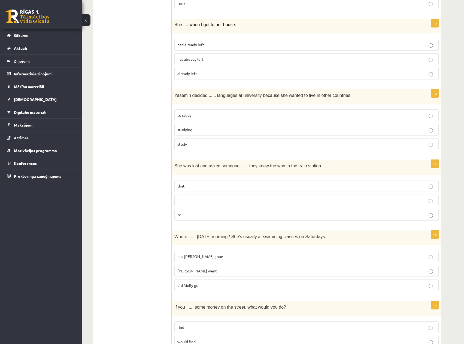
click at [200, 202] on p "if" at bounding box center [306, 201] width 258 height 6
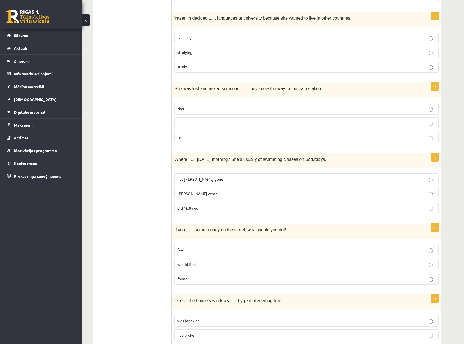
scroll to position [245, 0]
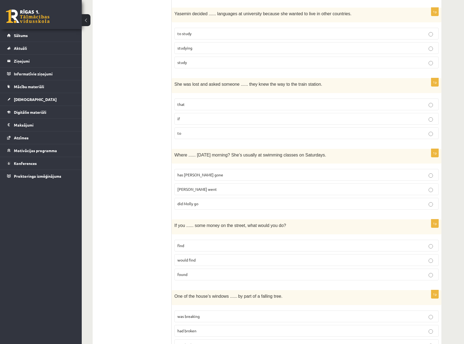
click at [208, 205] on p "did Molly go" at bounding box center [306, 204] width 258 height 6
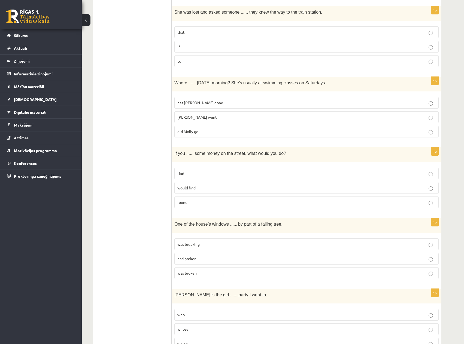
scroll to position [327, 0]
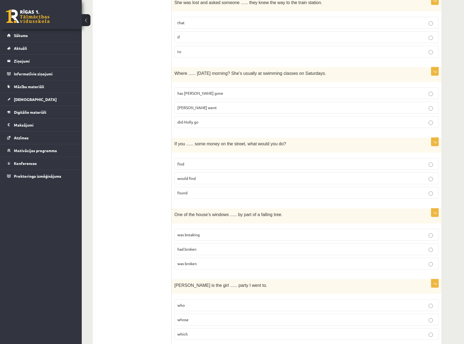
click at [199, 165] on p "find" at bounding box center [306, 164] width 258 height 6
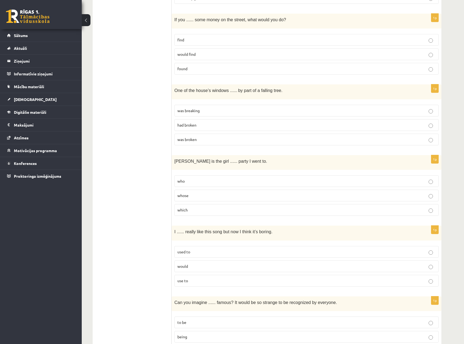
scroll to position [436, 0]
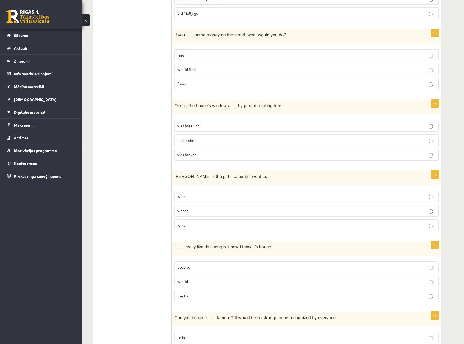
click at [210, 126] on p "was breaking" at bounding box center [306, 126] width 258 height 6
drag, startPoint x: 211, startPoint y: 212, endPoint x: 218, endPoint y: 213, distance: 7.4
click at [211, 212] on p "whose" at bounding box center [306, 211] width 258 height 6
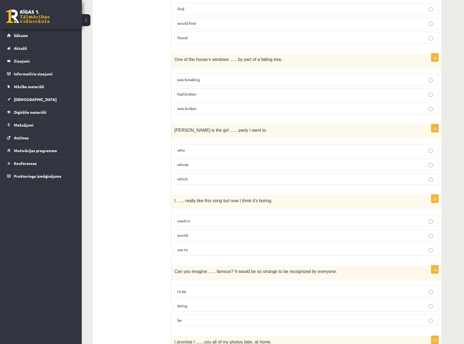
scroll to position [491, 0]
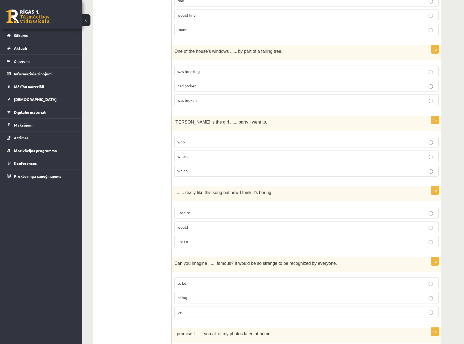
click at [202, 214] on p "used to" at bounding box center [306, 213] width 258 height 6
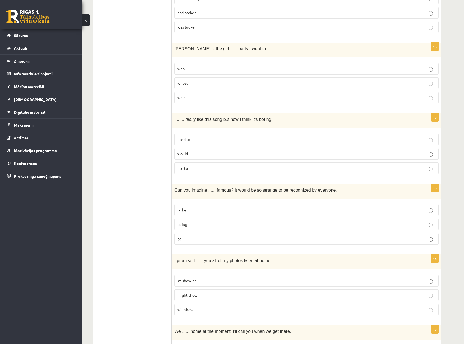
scroll to position [627, 0]
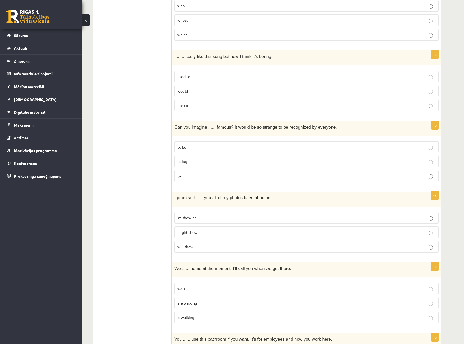
click at [230, 151] on label "to be" at bounding box center [306, 147] width 264 height 12
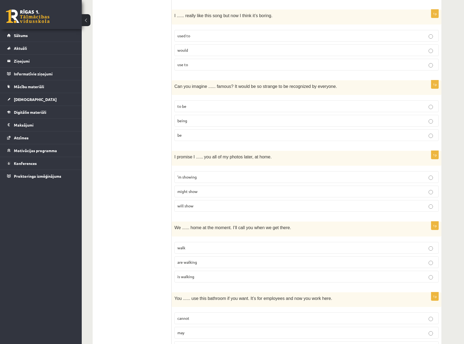
scroll to position [681, 0]
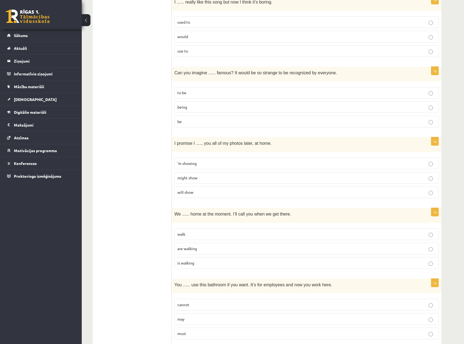
click at [207, 193] on p "will show" at bounding box center [306, 193] width 258 height 6
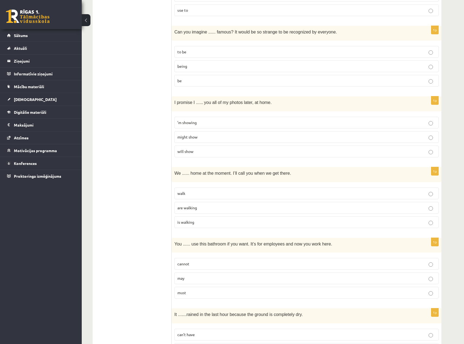
scroll to position [736, 0]
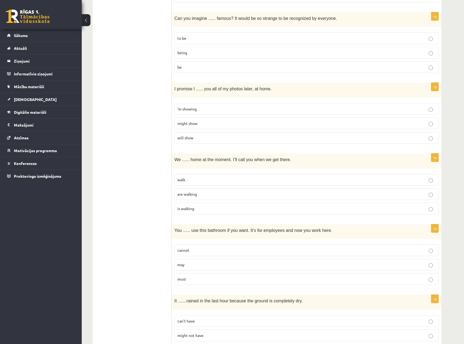
click at [191, 194] on span "are walking" at bounding box center [187, 194] width 20 height 5
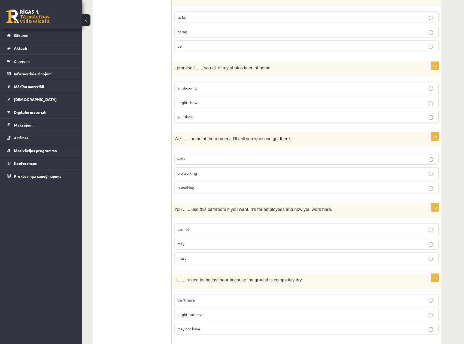
scroll to position [818, 0]
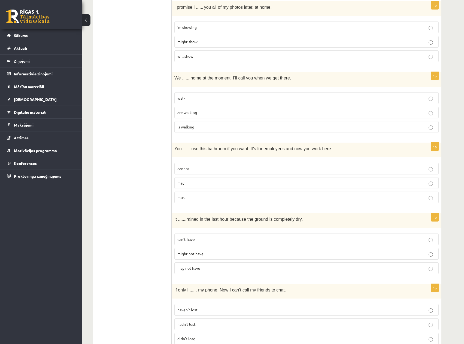
click at [209, 183] on p "may" at bounding box center [306, 183] width 258 height 6
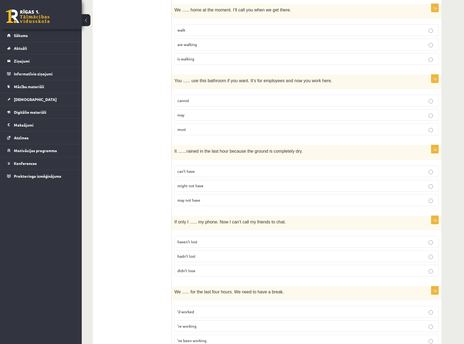
scroll to position [899, 0]
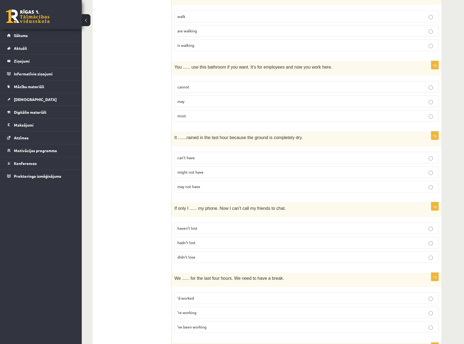
click at [198, 160] on p "can’t have" at bounding box center [306, 158] width 258 height 6
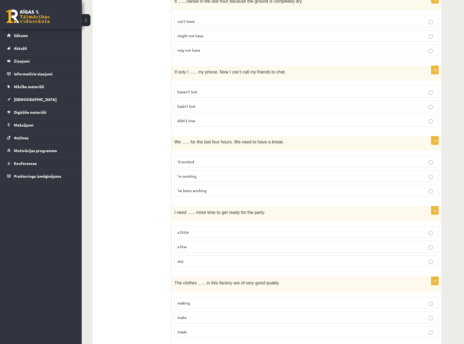
scroll to position [1036, 0]
click at [237, 93] on p "haven’t lost" at bounding box center [306, 92] width 258 height 6
click at [211, 192] on p "’ve been working" at bounding box center [306, 191] width 258 height 6
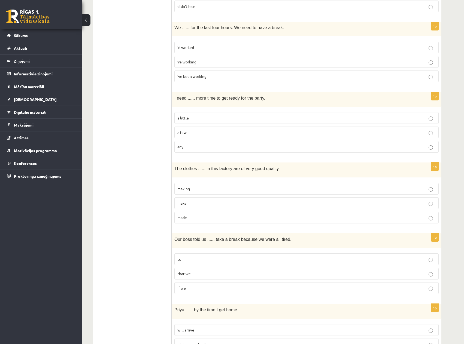
scroll to position [1138, 0]
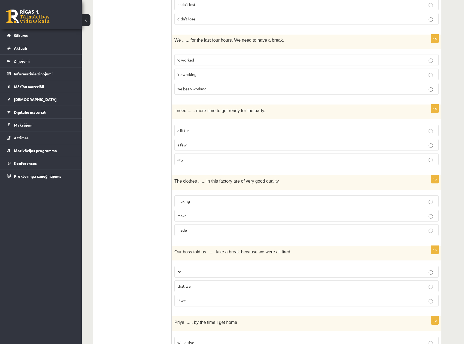
click at [213, 129] on p "a little" at bounding box center [306, 131] width 258 height 6
drag, startPoint x: 191, startPoint y: 228, endPoint x: 202, endPoint y: 228, distance: 11.5
click at [191, 228] on p "made" at bounding box center [306, 231] width 258 height 6
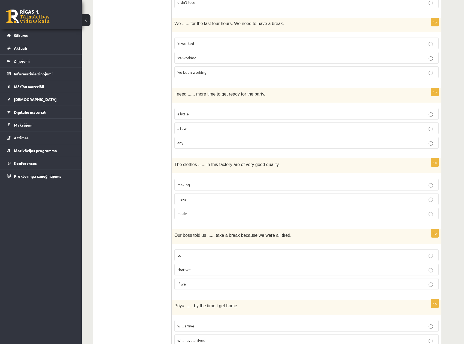
scroll to position [1192, 0]
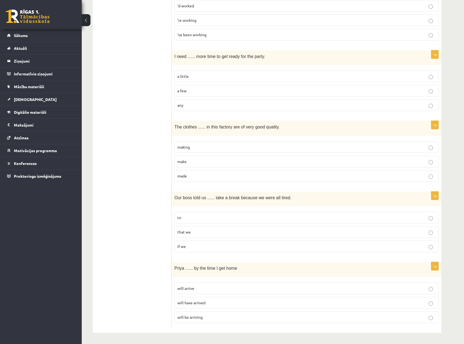
drag, startPoint x: 205, startPoint y: 216, endPoint x: 218, endPoint y: 216, distance: 12.3
click at [205, 216] on p "to" at bounding box center [306, 218] width 258 height 6
drag, startPoint x: 211, startPoint y: 303, endPoint x: 215, endPoint y: 302, distance: 4.5
click at [211, 303] on p "will have arrived" at bounding box center [306, 303] width 258 height 6
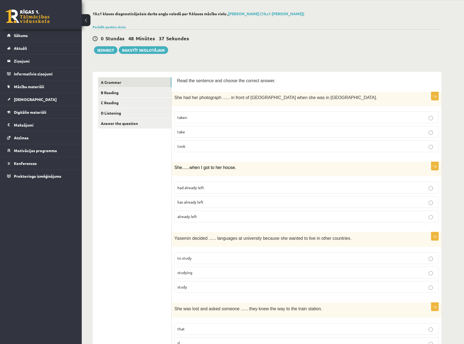
scroll to position [0, 0]
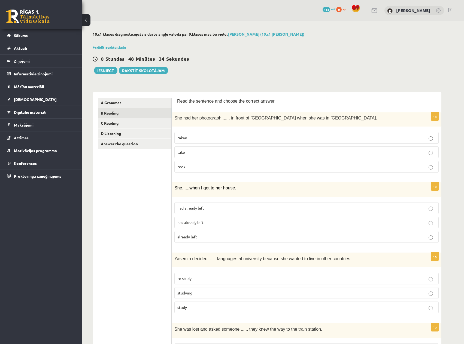
click at [115, 114] on link "B Reading" at bounding box center [134, 113] width 73 height 10
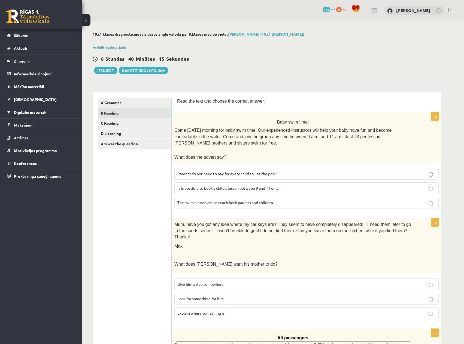
click at [272, 171] on span "Parents do not need to pay for every child to use the pool." at bounding box center [226, 173] width 99 height 5
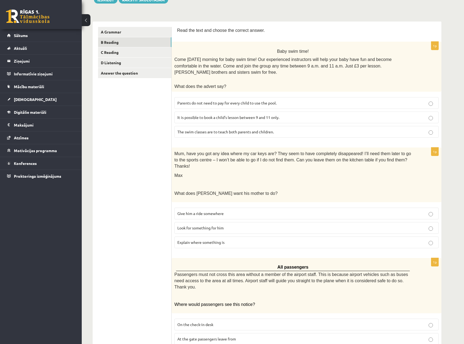
scroll to position [82, 0]
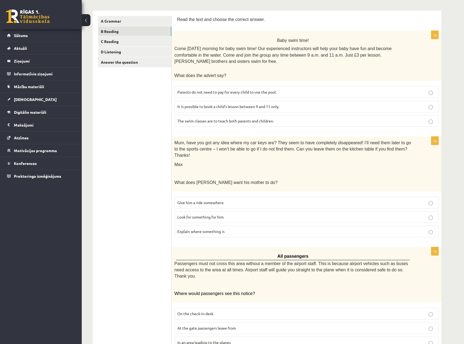
click at [302, 214] on p "Look for something for him" at bounding box center [306, 217] width 258 height 6
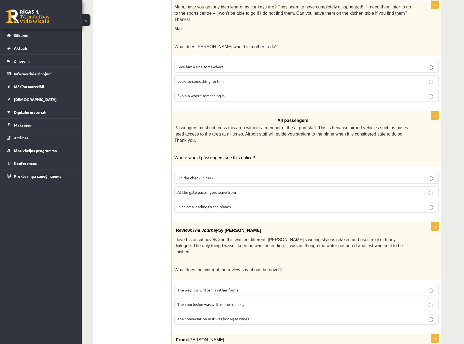
scroll to position [218, 0]
drag, startPoint x: 213, startPoint y: 187, endPoint x: 235, endPoint y: 184, distance: 21.4
click at [213, 204] on span "In an area leading to the planes" at bounding box center [203, 206] width 53 height 5
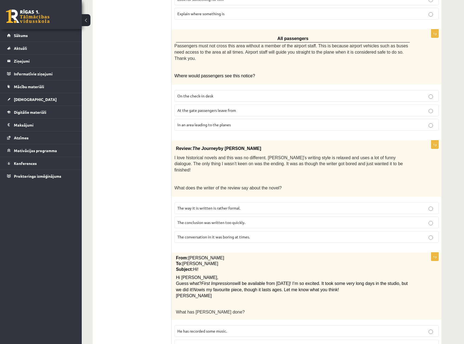
scroll to position [327, 0]
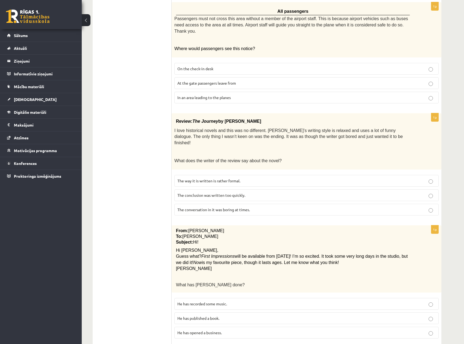
click at [247, 193] on p "The conclusion was written too quickly." at bounding box center [306, 196] width 258 height 6
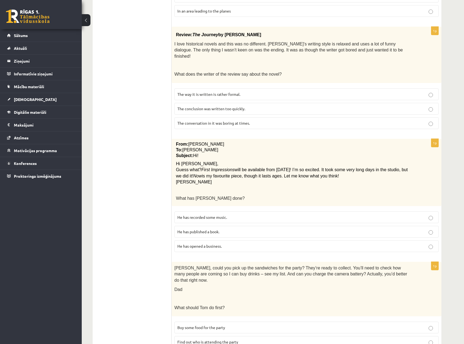
scroll to position [420, 0]
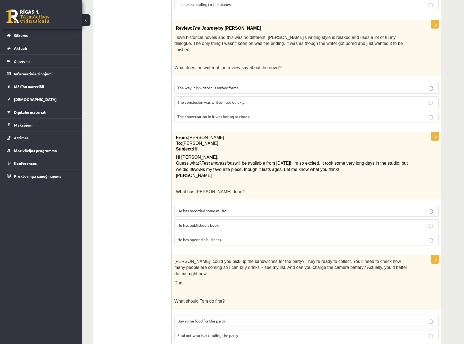
drag, startPoint x: 280, startPoint y: 199, endPoint x: 284, endPoint y: 212, distance: 13.5
click at [280, 223] on p "He has published a book." at bounding box center [306, 226] width 258 height 6
click at [416, 316] on label "Buy some food for the party" at bounding box center [306, 322] width 264 height 12
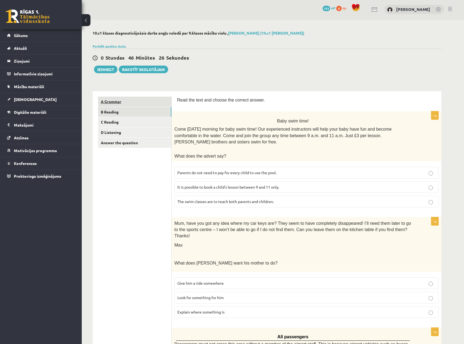
scroll to position [0, 0]
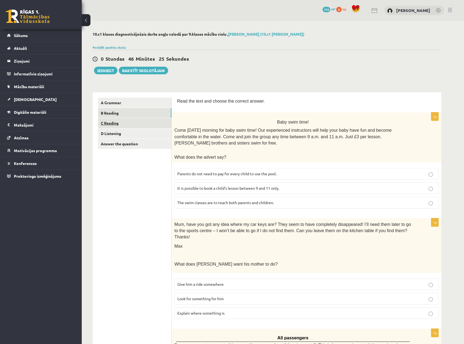
drag, startPoint x: 109, startPoint y: 121, endPoint x: 117, endPoint y: 121, distance: 8.2
click at [109, 121] on link "C Reading" at bounding box center [134, 123] width 73 height 10
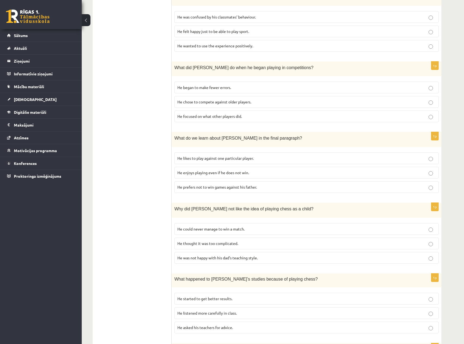
scroll to position [340, 0]
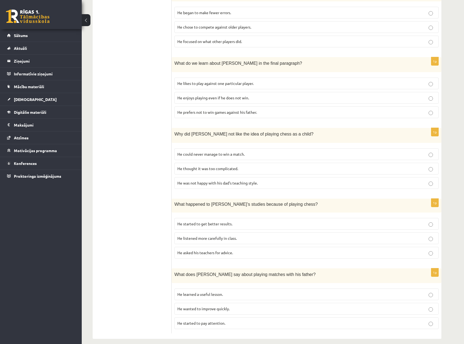
click at [427, 306] on p "He wanted to improve quickly." at bounding box center [306, 309] width 258 height 6
click at [426, 221] on p "He started to get better results." at bounding box center [306, 224] width 258 height 6
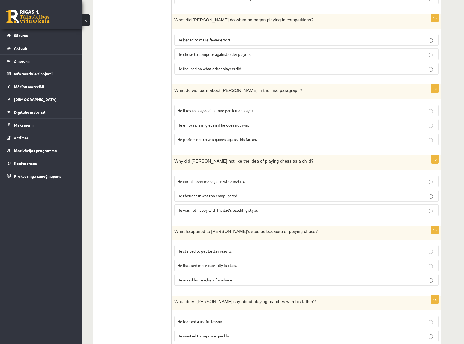
click at [423, 208] on p "He was not happy with his dad’s teaching style." at bounding box center [306, 211] width 258 height 6
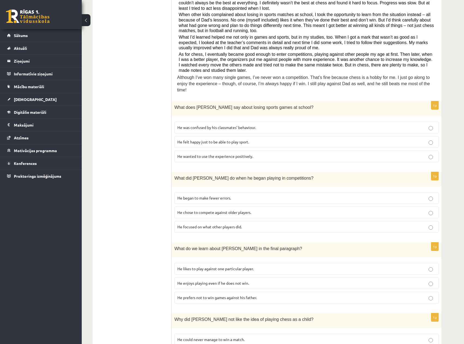
scroll to position [149, 0]
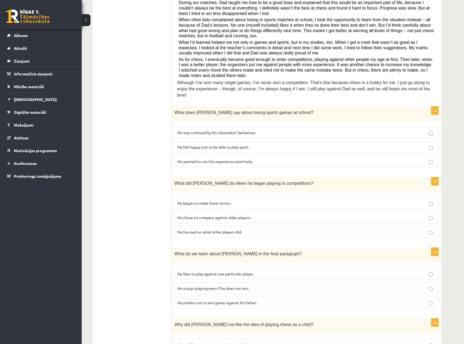
click at [430, 215] on p "He chose to compete against older players." at bounding box center [306, 218] width 258 height 6
click at [424, 130] on p "He was confused by his classmates’ behaviour." at bounding box center [306, 133] width 258 height 6
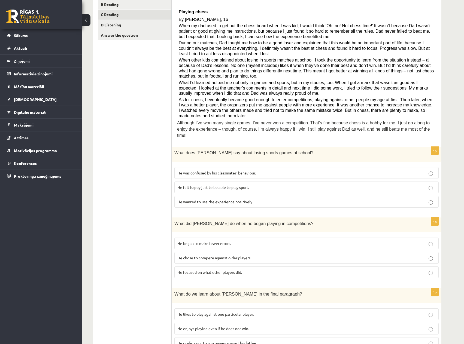
scroll to position [40, 0]
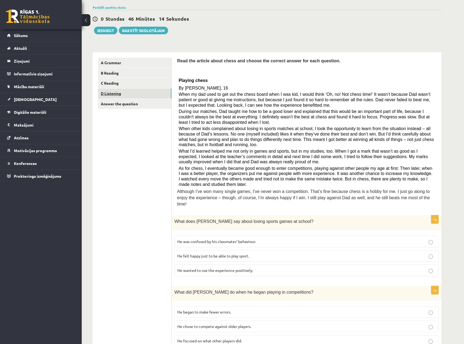
click at [123, 94] on link "D Listening" at bounding box center [134, 94] width 73 height 10
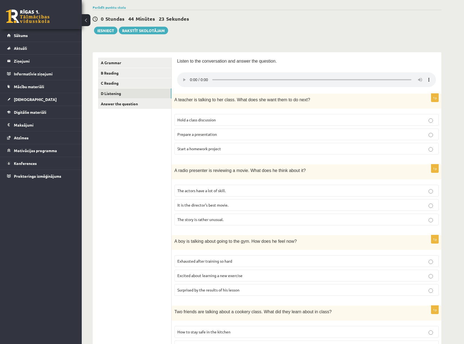
click at [267, 278] on p "Excited about learning a new exercise" at bounding box center [306, 276] width 258 height 6
click at [343, 187] on label "The actors have a lot of skill." at bounding box center [306, 191] width 264 height 12
click at [384, 132] on p "Prepare a presentation" at bounding box center [306, 135] width 258 height 6
click at [383, 122] on p "Hold a class discussion" at bounding box center [306, 120] width 258 height 6
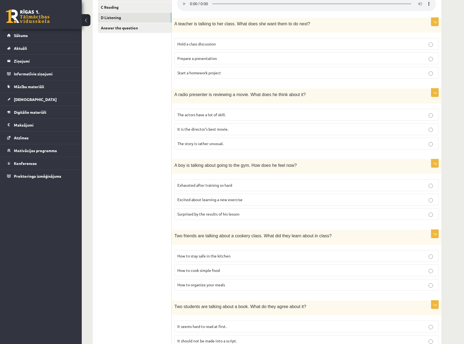
scroll to position [0, 0]
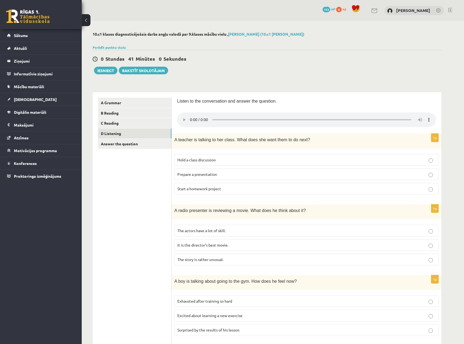
drag, startPoint x: 238, startPoint y: 190, endPoint x: 241, endPoint y: 189, distance: 2.8
click at [240, 190] on p "Start a homework project" at bounding box center [306, 189] width 258 height 6
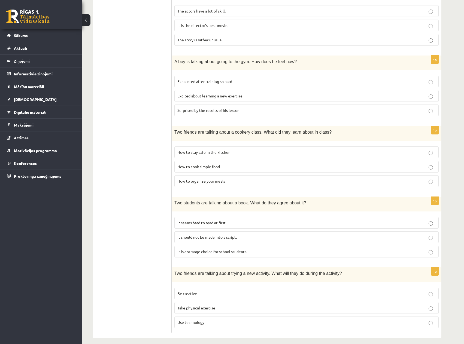
scroll to position [226, 0]
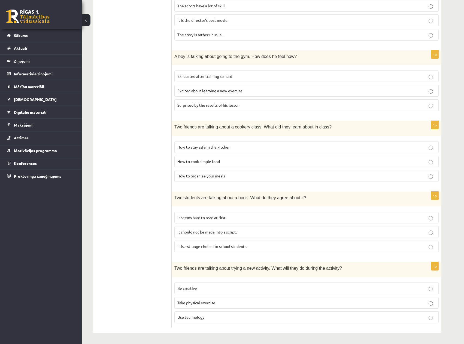
click at [416, 150] on p "How to stay safe in the kitchen" at bounding box center [306, 147] width 258 height 6
click at [422, 230] on p "It should not be made into a script." at bounding box center [306, 232] width 258 height 6
click at [429, 285] on label "Be creative" at bounding box center [306, 289] width 264 height 12
click at [426, 318] on p "Use technology" at bounding box center [306, 318] width 258 height 6
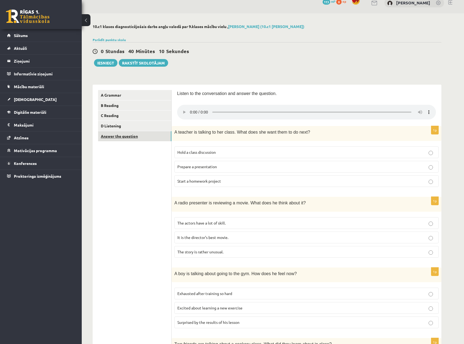
click at [130, 135] on link "Answer the question" at bounding box center [134, 136] width 73 height 10
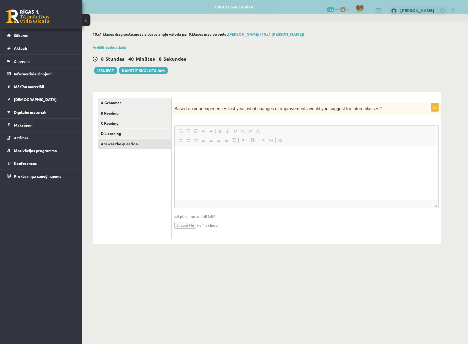
scroll to position [0, 0]
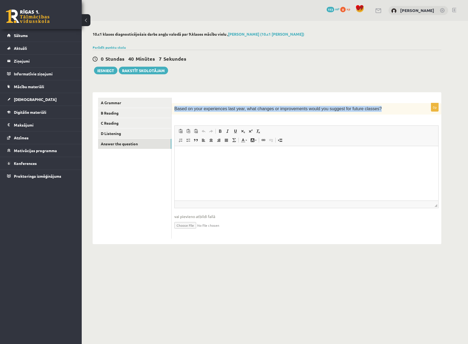
drag, startPoint x: 341, startPoint y: 108, endPoint x: 174, endPoint y: 110, distance: 167.1
click at [174, 110] on p "Based on your experiences last year, what changes or improvements would you sug…" at bounding box center [292, 109] width 237 height 6
copy span "Based on your experiences last year, what changes or improvements would you sug…"
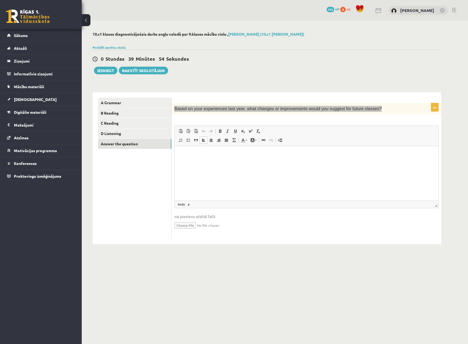
click at [197, 162] on html at bounding box center [307, 154] width 264 height 17
click at [210, 163] on html at bounding box center [307, 154] width 264 height 17
click at [219, 159] on html "*" at bounding box center [307, 154] width 264 height 17
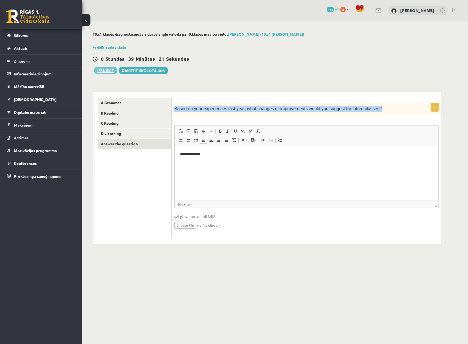
click at [103, 69] on button "Iesniegt" at bounding box center [105, 71] width 23 height 8
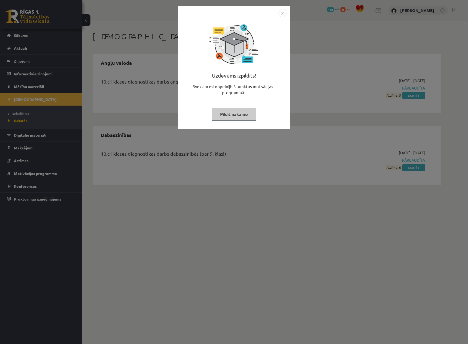
click at [243, 117] on button "Pildīt nākamo" at bounding box center [234, 114] width 45 height 13
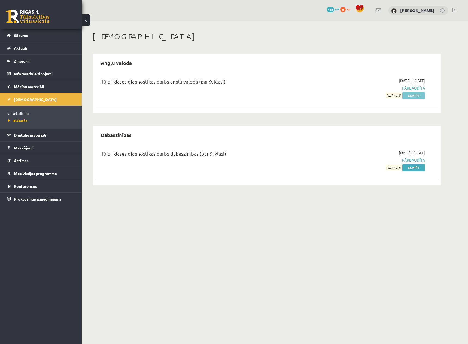
click at [418, 95] on link "Skatīt" at bounding box center [413, 95] width 23 height 7
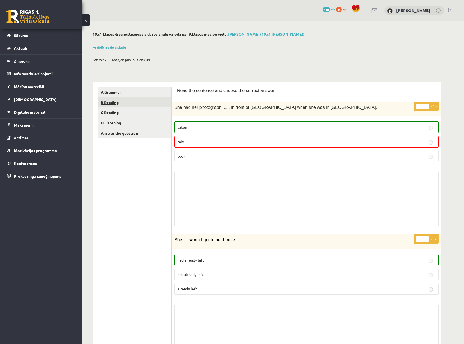
click at [115, 102] on link "B Reading" at bounding box center [134, 103] width 73 height 10
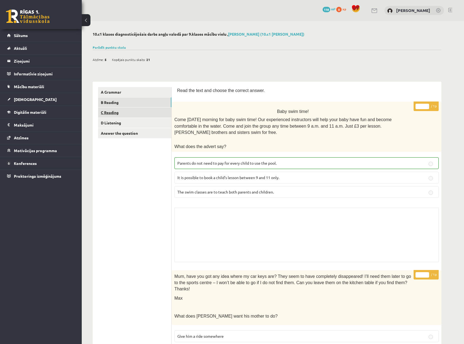
click at [113, 113] on link "C Reading" at bounding box center [134, 113] width 73 height 10
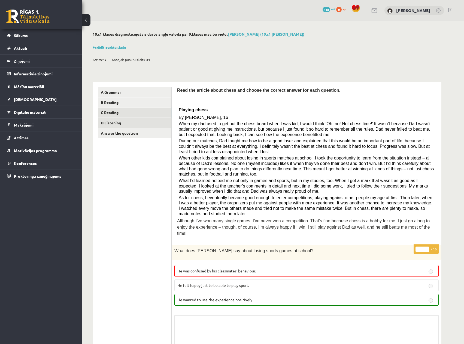
click at [111, 123] on link "D Listening" at bounding box center [134, 123] width 73 height 10
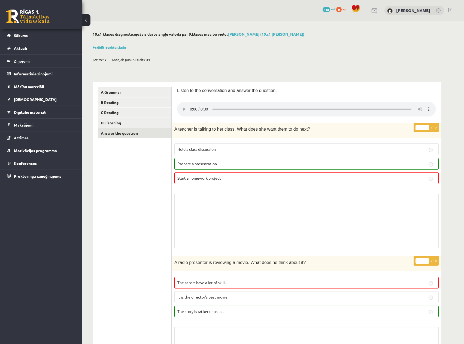
click at [115, 134] on link "Answer the question" at bounding box center [134, 133] width 73 height 10
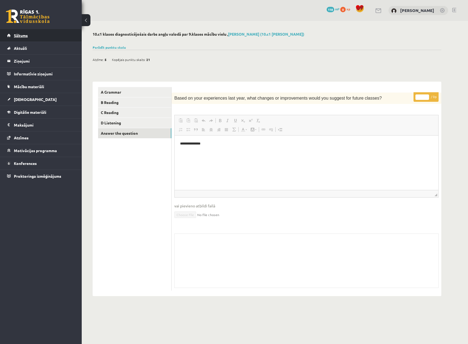
click at [28, 36] on link "Sākums" at bounding box center [41, 35] width 68 height 13
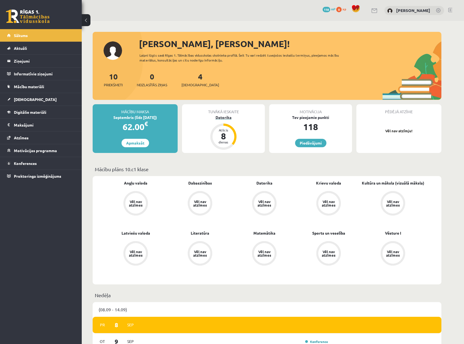
click at [224, 134] on div "8" at bounding box center [223, 136] width 16 height 9
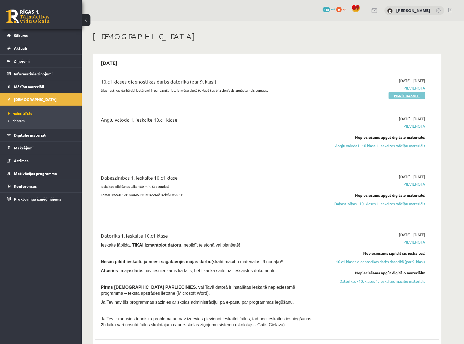
click at [404, 94] on link "Pildīt ieskaiti" at bounding box center [407, 95] width 37 height 7
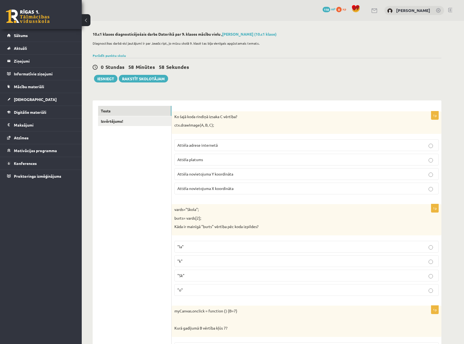
click at [307, 174] on p "Attēla novietojuma Y koordināta" at bounding box center [306, 174] width 258 height 6
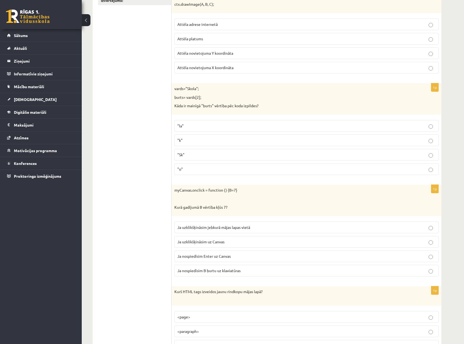
scroll to position [82, 0]
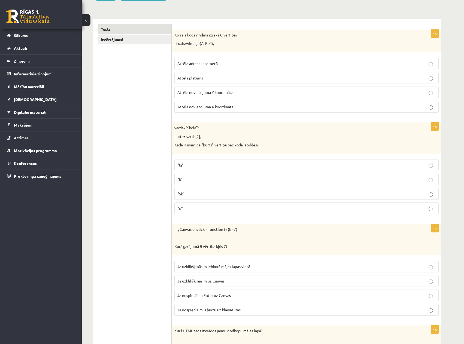
drag, startPoint x: 194, startPoint y: 207, endPoint x: 198, endPoint y: 207, distance: 3.8
click at [194, 207] on p ""o"" at bounding box center [306, 209] width 258 height 6
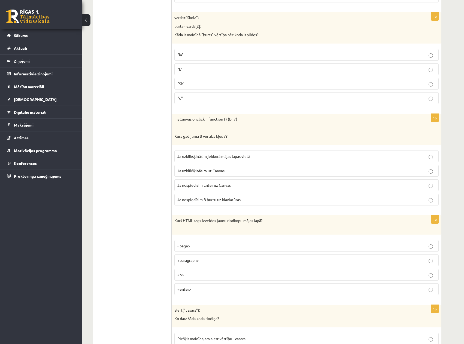
scroll to position [191, 0]
drag, startPoint x: 249, startPoint y: 172, endPoint x: 253, endPoint y: 171, distance: 3.8
click at [249, 172] on p "Ja uzklikšķināsim uz Canvas" at bounding box center [306, 173] width 258 height 6
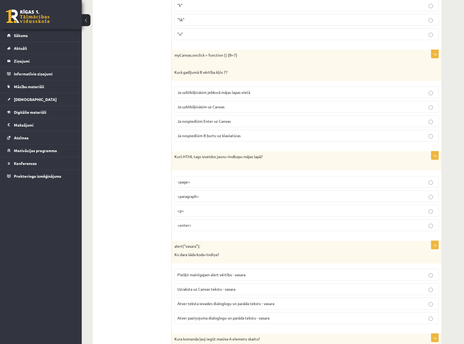
scroll to position [273, 0]
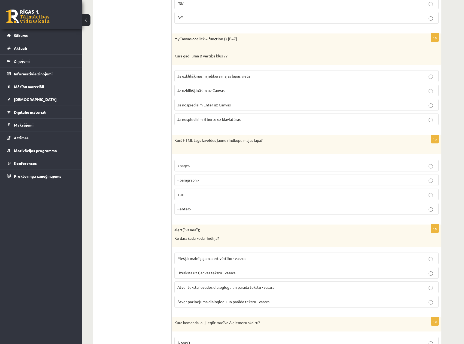
click at [228, 196] on p "<p>" at bounding box center [306, 195] width 258 height 6
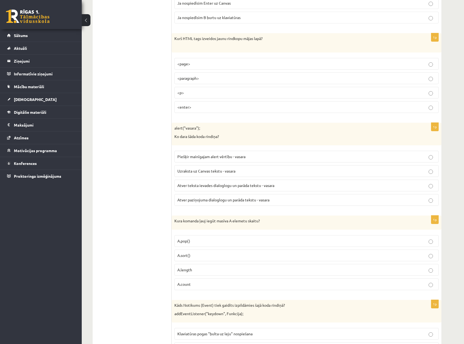
scroll to position [354, 0]
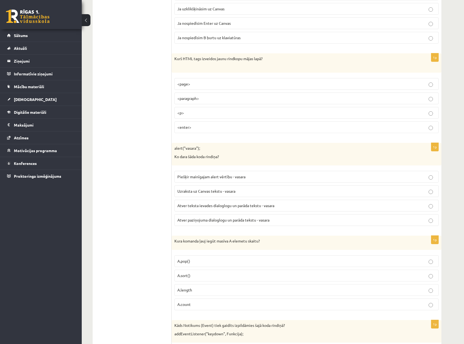
click at [273, 220] on p "Atver paziņojuma dialoglogu un parāda tekstu - vasara" at bounding box center [306, 220] width 258 height 6
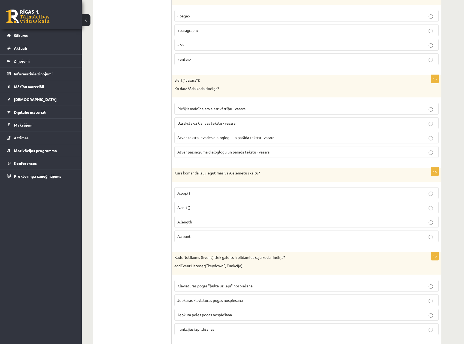
scroll to position [436, 0]
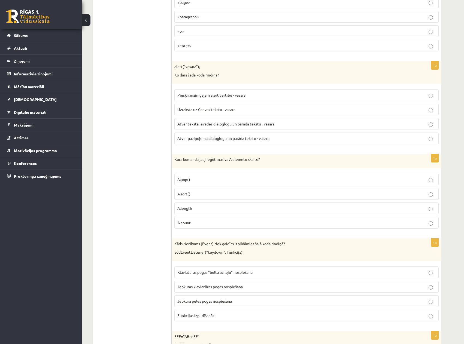
click at [204, 208] on p "A.length" at bounding box center [306, 209] width 258 height 6
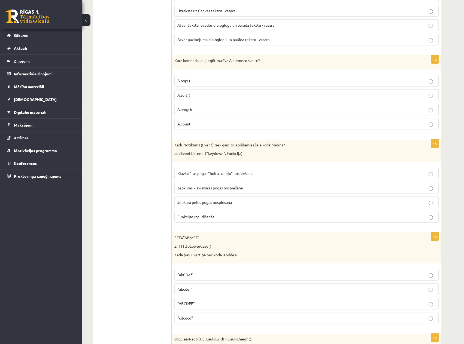
scroll to position [545, 0]
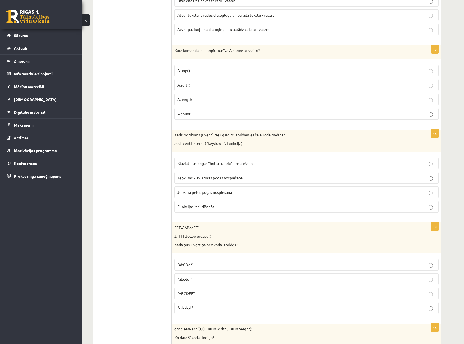
click at [233, 164] on span "Klaviatūras pogas "bulta uz leju" nospiešana" at bounding box center [214, 163] width 75 height 5
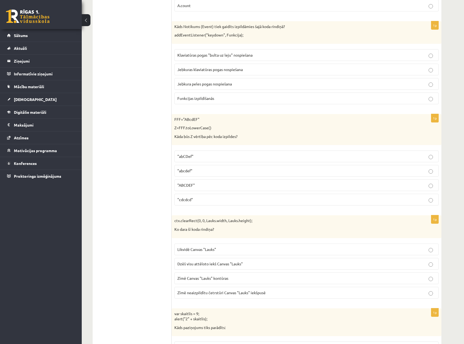
scroll to position [654, 0]
drag, startPoint x: 178, startPoint y: 128, endPoint x: 185, endPoint y: 128, distance: 7.1
click at [185, 128] on p "Z=FFF.toLowerCase()" at bounding box center [292, 127] width 237 height 5
click at [191, 175] on label ""abcdef"" at bounding box center [306, 171] width 264 height 12
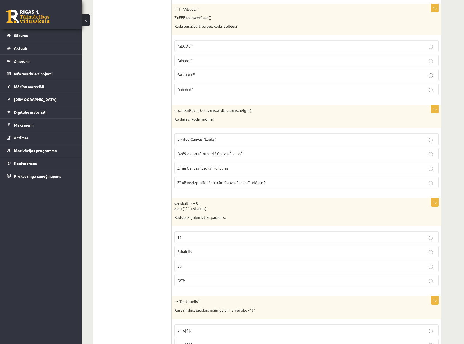
scroll to position [763, 0]
click at [223, 155] on span "Dzēš visu attēloto iekš Canvas "Lauks"" at bounding box center [209, 154] width 65 height 5
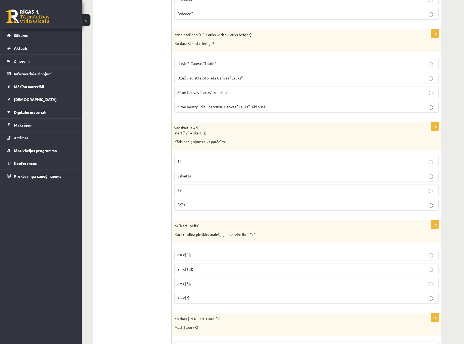
scroll to position [845, 0]
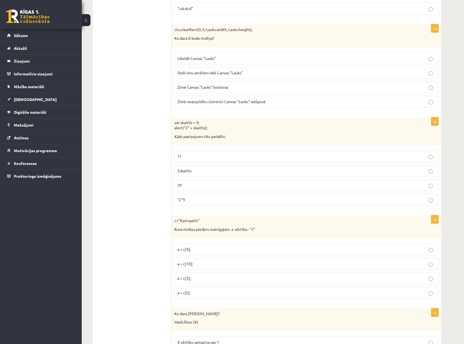
click at [189, 122] on p "var skaitlis = 9; alert("2" + skaitlis);" at bounding box center [292, 125] width 237 height 11
drag, startPoint x: 189, startPoint y: 122, endPoint x: 211, endPoint y: 147, distance: 33.4
click at [189, 123] on p "var skaitlis = 9; alert("2" + skaitlis);" at bounding box center [292, 125] width 237 height 11
click at [207, 158] on p "11" at bounding box center [306, 157] width 258 height 6
click at [216, 186] on p "29" at bounding box center [306, 186] width 258 height 6
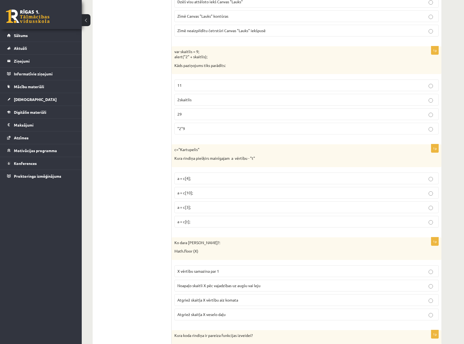
scroll to position [927, 0]
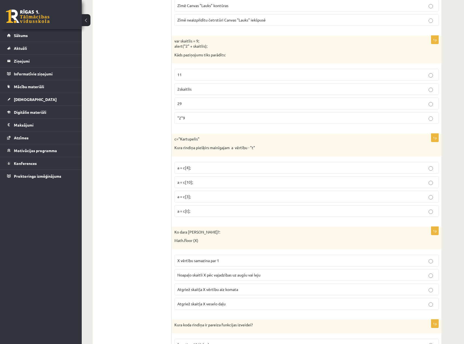
click at [204, 198] on p "a = c[3];" at bounding box center [306, 197] width 258 height 6
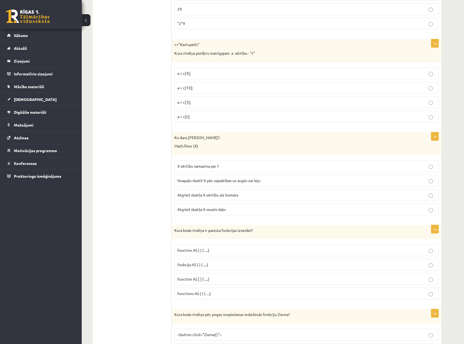
scroll to position [1036, 0]
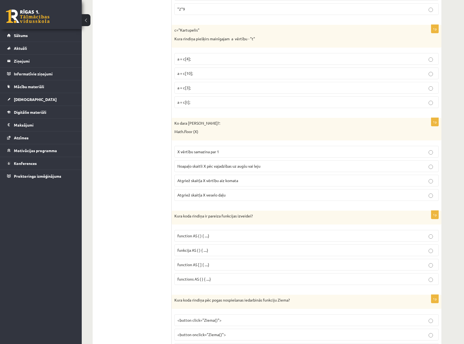
click at [252, 195] on p "Atgriež skaitļa X veselo daļu" at bounding box center [306, 195] width 258 height 6
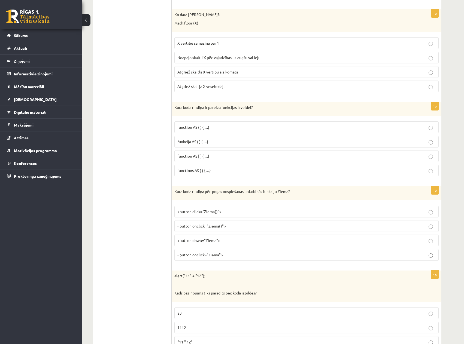
scroll to position [1145, 0]
click at [239, 141] on p "funkcija AS ( ) { ....}" at bounding box center [306, 142] width 258 height 6
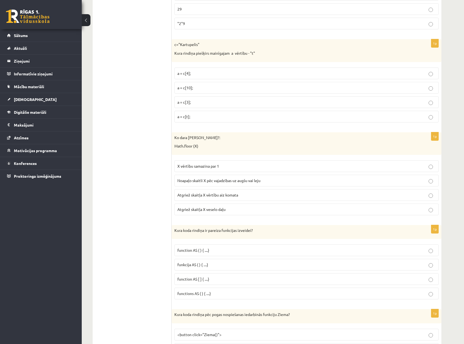
scroll to position [1146, 0]
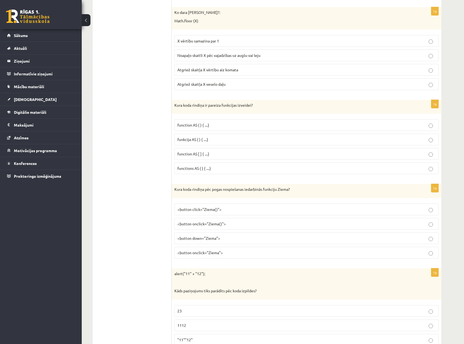
click at [259, 226] on p "<button onclick="Ziema()">" at bounding box center [306, 224] width 258 height 6
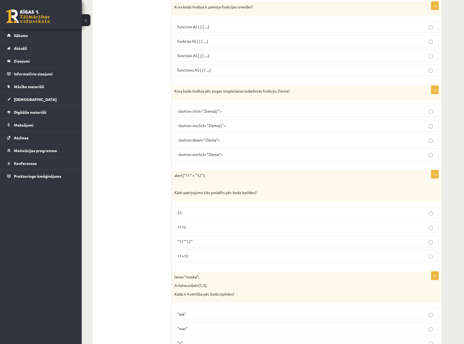
scroll to position [1255, 0]
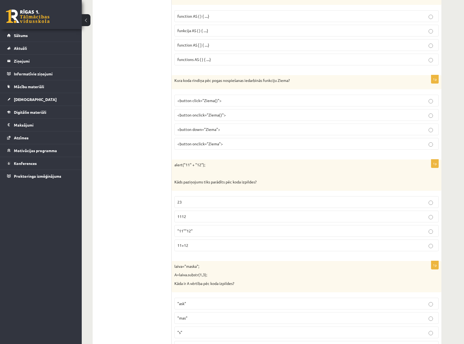
drag, startPoint x: 211, startPoint y: 216, endPoint x: 292, endPoint y: 214, distance: 81.8
click at [211, 216] on p "1112" at bounding box center [306, 217] width 258 height 6
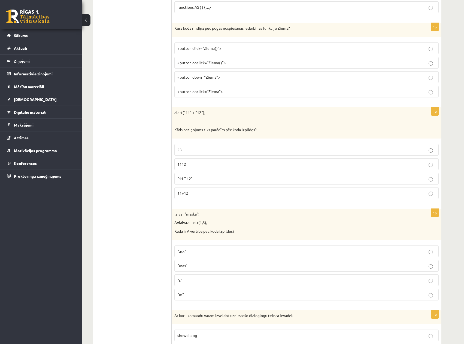
scroll to position [1310, 0]
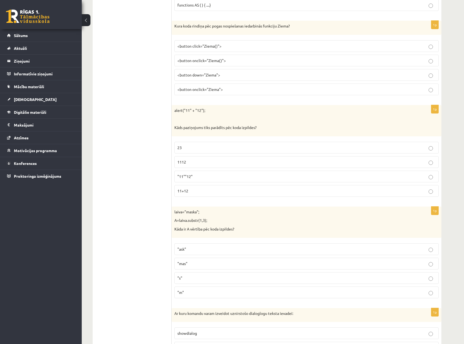
click at [113, 248] on ul "Tests Izvērtējums!" at bounding box center [135, 216] width 74 height 2840
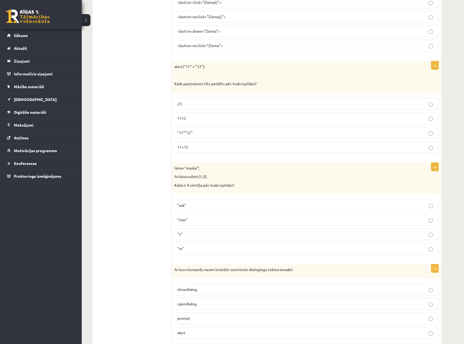
scroll to position [1364, 0]
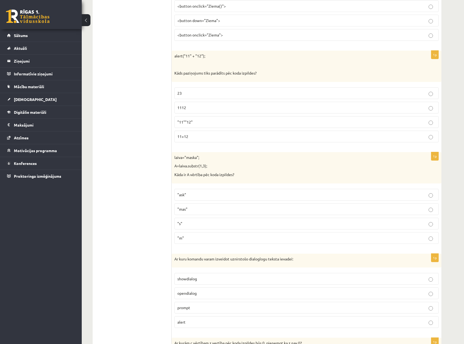
drag, startPoint x: 206, startPoint y: 194, endPoint x: 261, endPoint y: 201, distance: 55.3
click at [206, 194] on p ""ask"" at bounding box center [306, 195] width 258 height 6
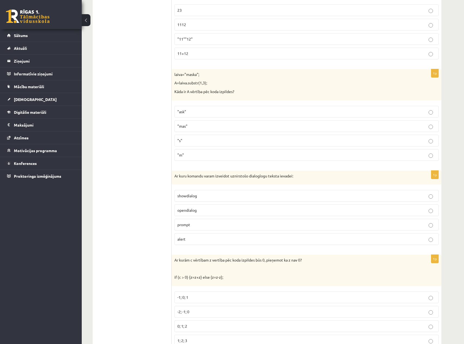
scroll to position [1501, 0]
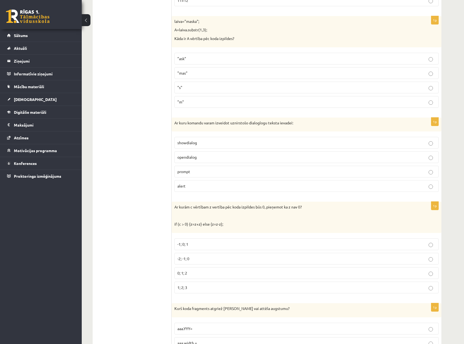
click at [202, 172] on p "prompt" at bounding box center [306, 172] width 258 height 6
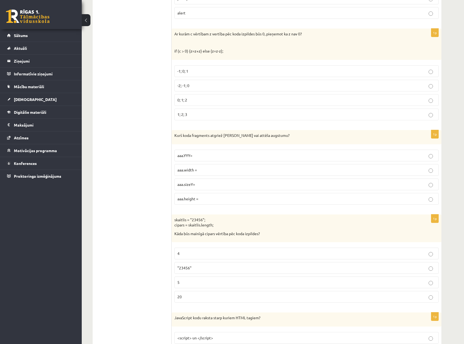
scroll to position [1610, 0]
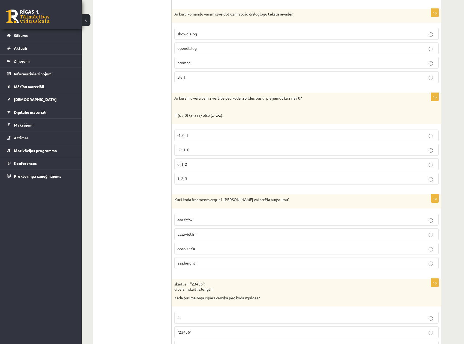
click at [222, 163] on p "0; 1; 2" at bounding box center [306, 165] width 258 height 6
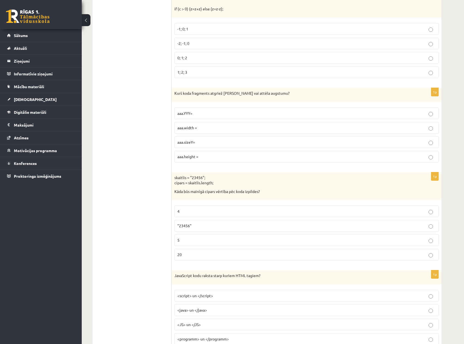
scroll to position [1719, 0]
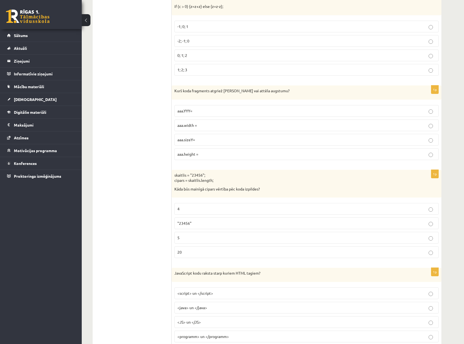
click at [195, 181] on p "skaitlis = "23456"; cipars = skaitlis.length;" at bounding box center [292, 178] width 237 height 11
click at [209, 154] on p "aaa.height =" at bounding box center [306, 155] width 258 height 6
drag, startPoint x: 227, startPoint y: 238, endPoint x: 243, endPoint y: 235, distance: 15.9
click at [227, 238] on p "5" at bounding box center [306, 238] width 258 height 6
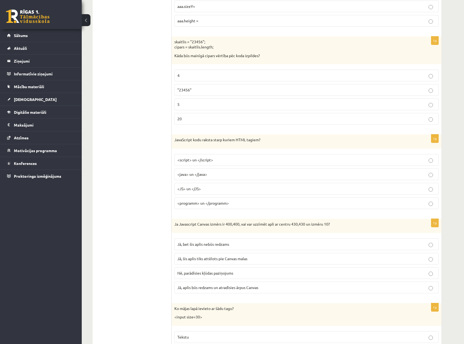
scroll to position [1855, 0]
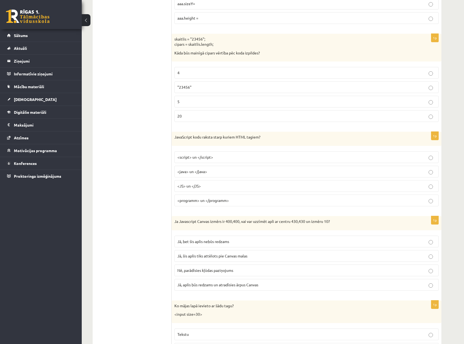
click at [296, 158] on p "<script> un </script>" at bounding box center [306, 158] width 258 height 6
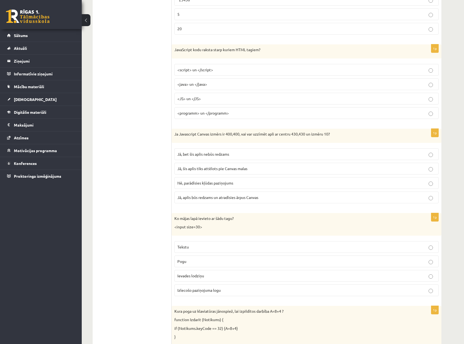
scroll to position [1964, 0]
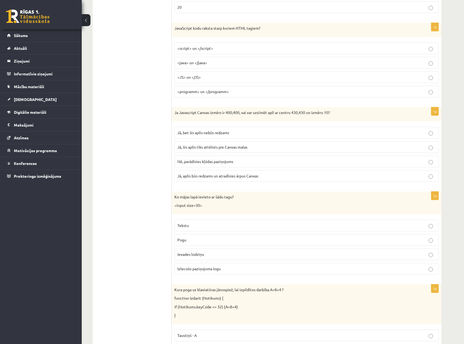
click at [213, 176] on span "Jā, aplis būs redzams un atradīsies ārpus Canvas" at bounding box center [217, 176] width 81 height 5
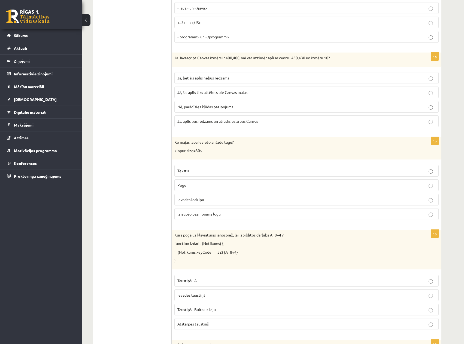
scroll to position [2046, 0]
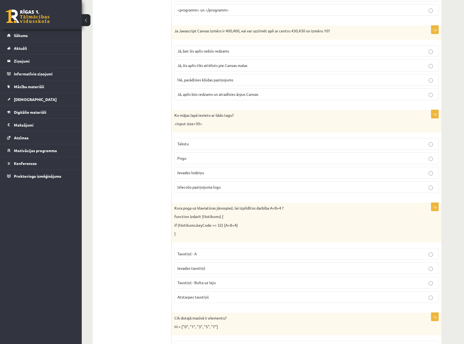
drag, startPoint x: 191, startPoint y: 144, endPoint x: 197, endPoint y: 144, distance: 6.1
click at [191, 144] on p "Tekstu" at bounding box center [306, 144] width 258 height 6
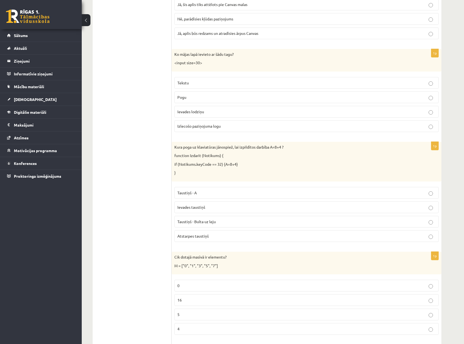
scroll to position [2100, 0]
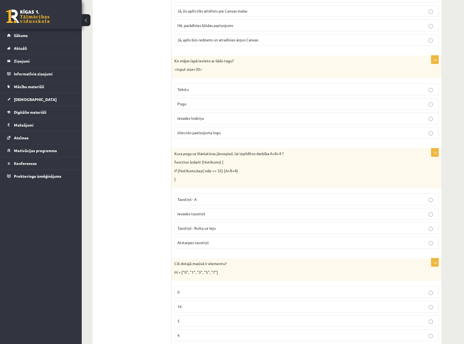
click at [220, 242] on p "Atstarpes taustiņš" at bounding box center [306, 243] width 258 height 6
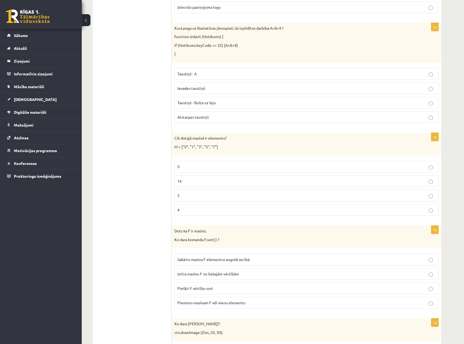
scroll to position [2236, 0]
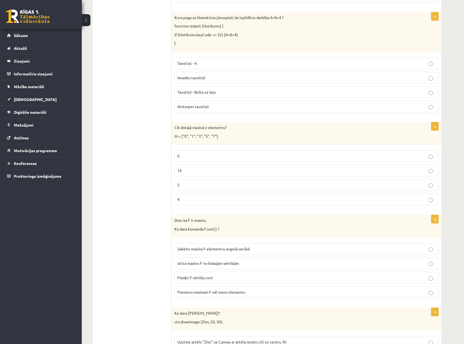
drag, startPoint x: 216, startPoint y: 186, endPoint x: 220, endPoint y: 186, distance: 3.3
click at [216, 186] on p "5" at bounding box center [306, 185] width 258 height 6
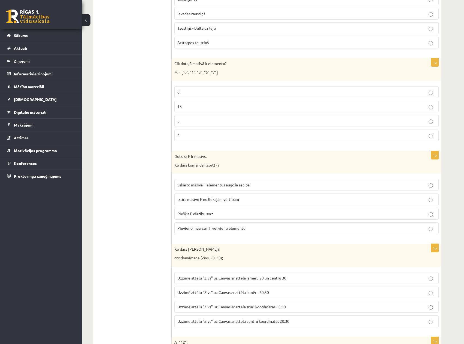
scroll to position [2318, 0]
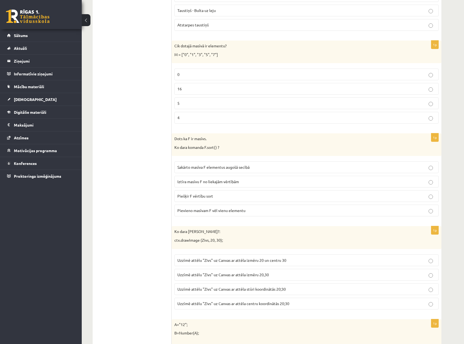
click at [232, 168] on span "Sakārto masīva F elementus augošā secībā" at bounding box center [213, 167] width 72 height 5
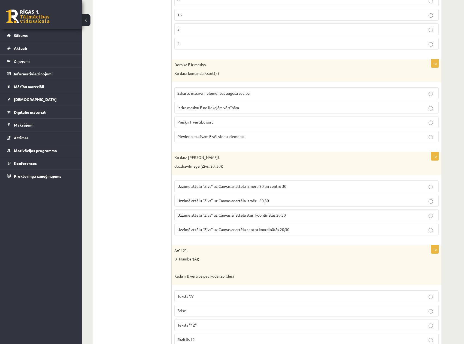
scroll to position [2373, 0]
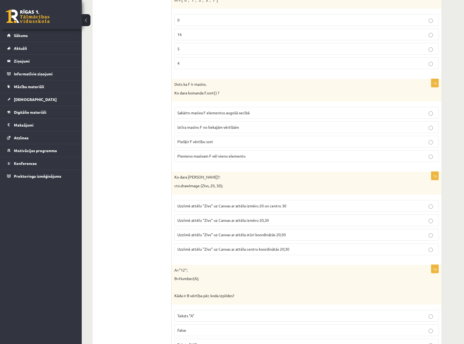
click at [319, 221] on p "Uzzīmē attēlu "Zivs" uz Canvas ar attēla izmēru 20,30" at bounding box center [306, 221] width 258 height 6
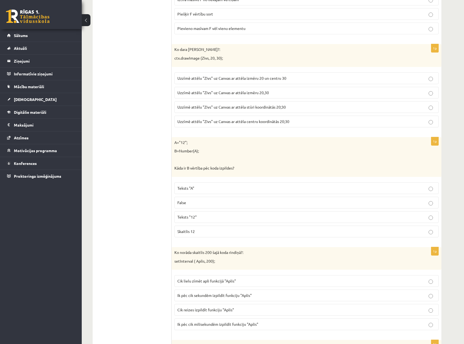
scroll to position [2509, 0]
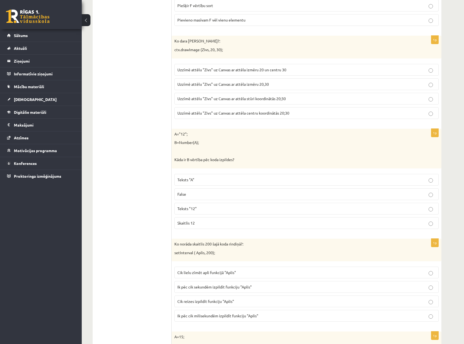
click at [203, 222] on p "Skaitlis 12" at bounding box center [306, 223] width 258 height 6
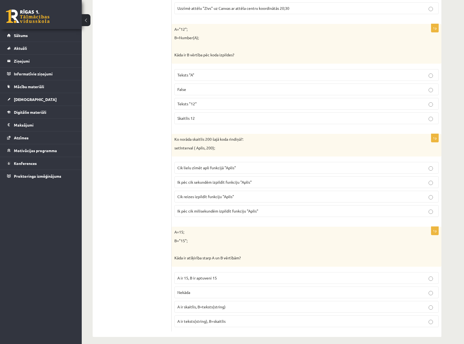
scroll to position [2618, 0]
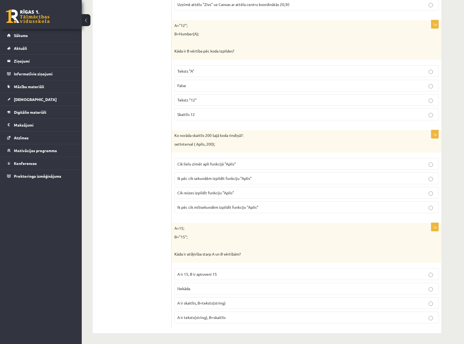
click at [237, 208] on span "Ik pēc cik milisekundēm izpildīt funkciju "Aplis"" at bounding box center [217, 207] width 81 height 5
click at [221, 301] on p "A ir skaitlis, B=teksts(string)" at bounding box center [306, 304] width 258 height 6
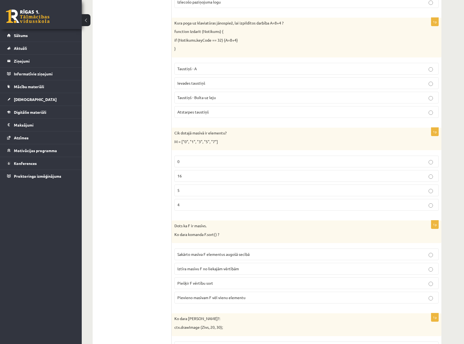
scroll to position [2182, 0]
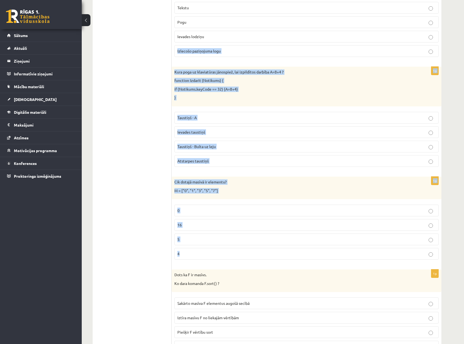
drag, startPoint x: 464, startPoint y: 262, endPoint x: 483, endPoint y: 43, distance: 220.0
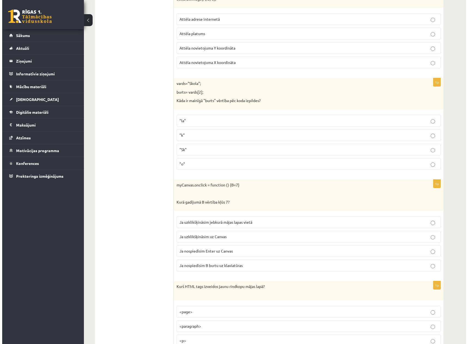
scroll to position [0, 0]
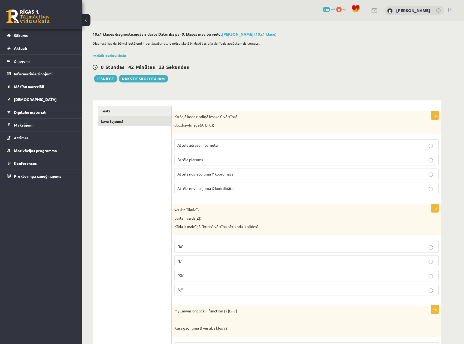
click at [118, 122] on link "Izvērtējums!" at bounding box center [134, 121] width 73 height 10
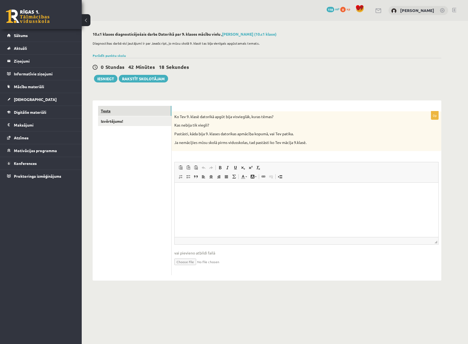
click at [98, 110] on link "Tests" at bounding box center [134, 111] width 73 height 10
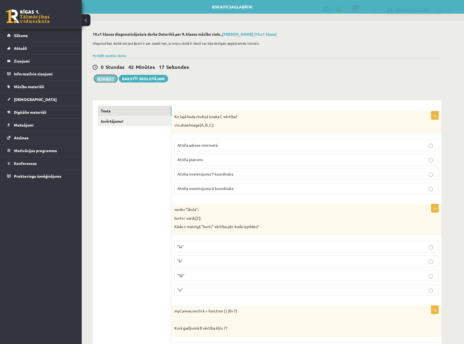
click at [103, 77] on button "Iesniegt" at bounding box center [105, 79] width 23 height 8
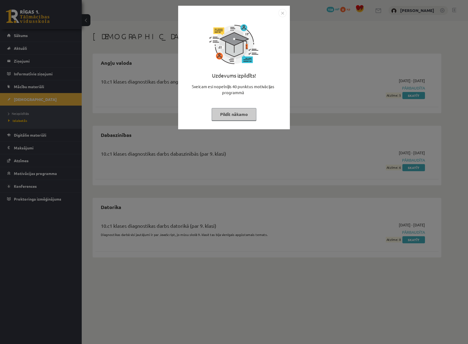
click at [243, 116] on button "Pildīt nākamo" at bounding box center [234, 114] width 45 height 13
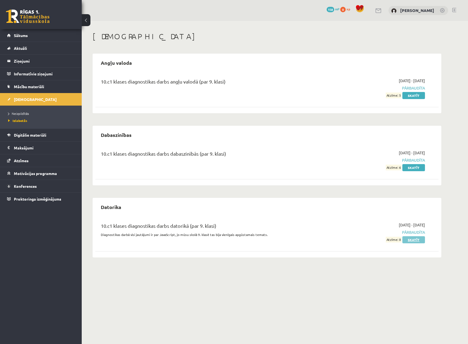
click at [412, 239] on link "Skatīt" at bounding box center [413, 240] width 23 height 7
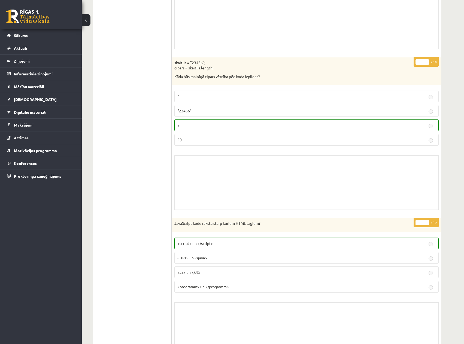
scroll to position [3025, 0]
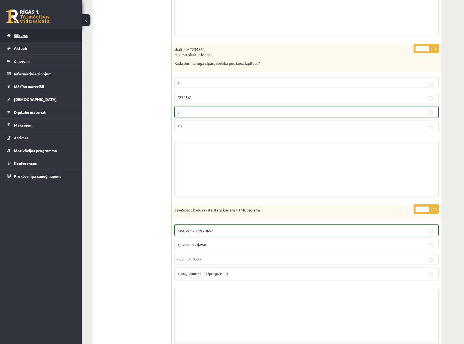
click at [26, 32] on link "Sākums" at bounding box center [41, 35] width 68 height 13
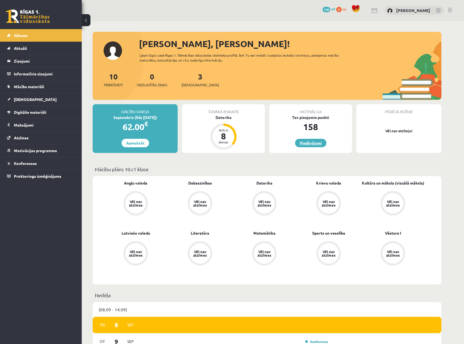
click at [313, 144] on link "Piedāvājumi" at bounding box center [310, 143] width 31 height 8
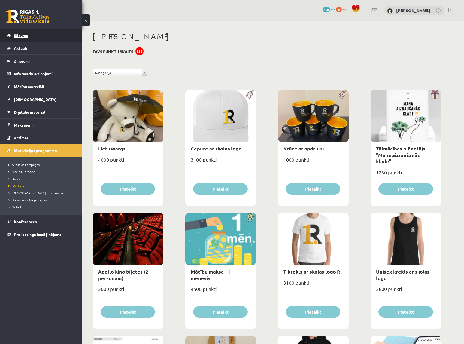
click at [29, 34] on link "Sākums" at bounding box center [41, 35] width 68 height 13
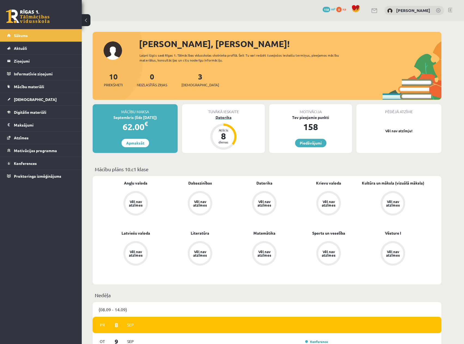
click at [224, 116] on div "Datorika" at bounding box center [223, 118] width 83 height 6
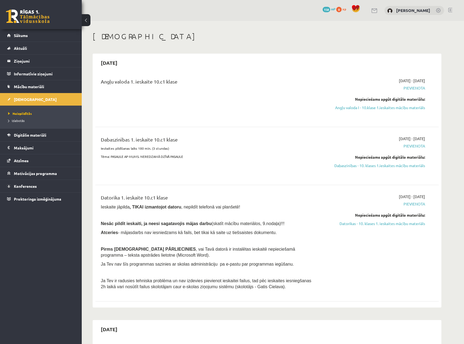
drag, startPoint x: 161, startPoint y: 83, endPoint x: 204, endPoint y: 88, distance: 42.8
click at [197, 84] on div "Angļu valoda 1. ieskaite 10.c1 klase" at bounding box center [207, 83] width 213 height 10
click at [41, 83] on link "Mācību materiāli" at bounding box center [41, 86] width 68 height 13
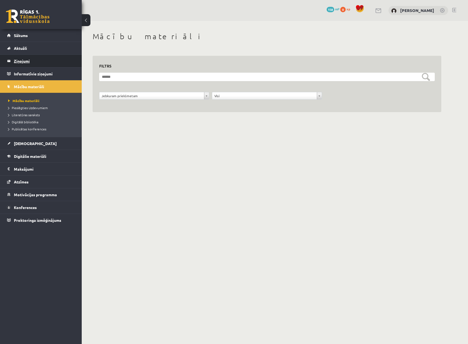
click at [24, 58] on legend "Ziņojumi 0" at bounding box center [44, 61] width 61 height 13
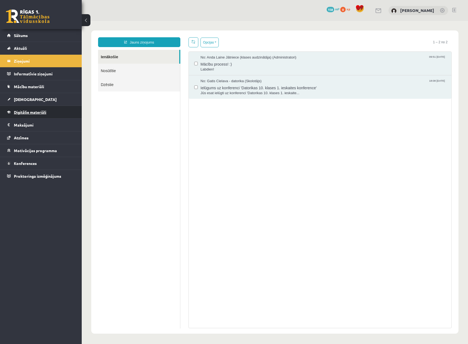
click at [41, 110] on span "Digitālie materiāli" at bounding box center [30, 112] width 32 height 5
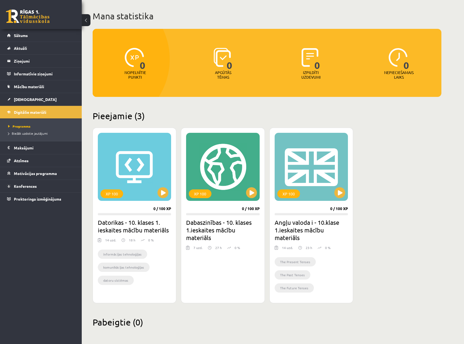
scroll to position [28, 0]
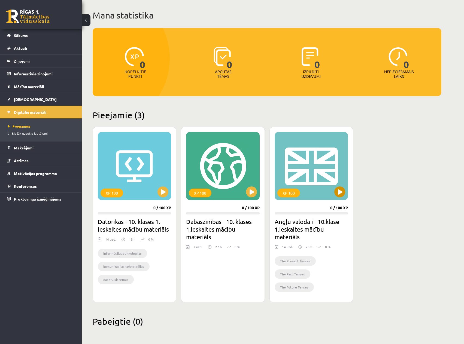
click at [313, 161] on div "XP 100" at bounding box center [311, 166] width 73 height 68
click at [290, 193] on div "XP 100" at bounding box center [288, 193] width 23 height 9
click at [331, 195] on div "XP 100" at bounding box center [311, 166] width 73 height 68
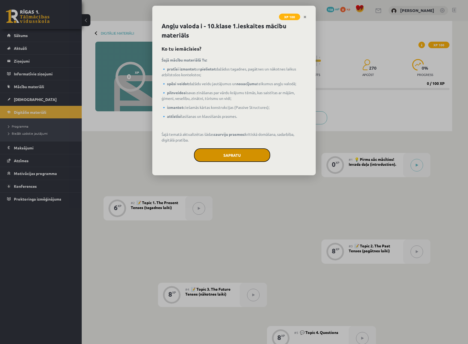
click at [237, 156] on button "Sapratu" at bounding box center [232, 156] width 76 height 14
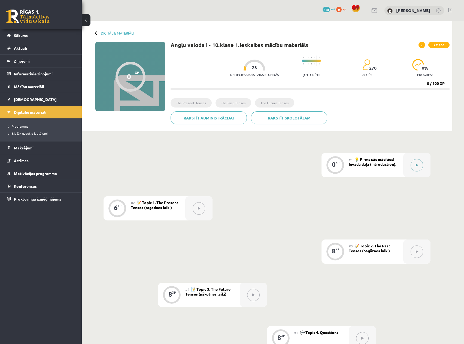
click at [419, 166] on button at bounding box center [417, 165] width 13 height 13
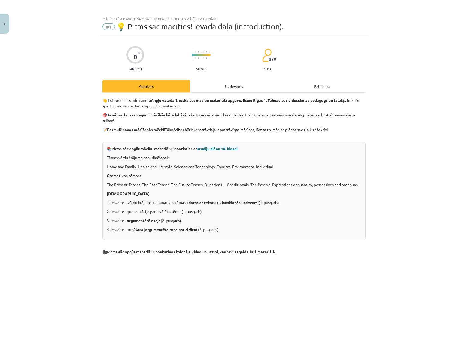
click at [235, 87] on div "Uzdevums" at bounding box center [234, 86] width 88 height 12
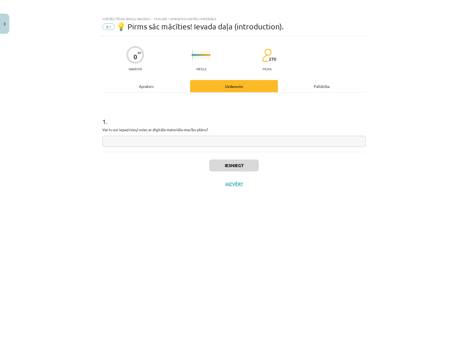
click at [318, 87] on div "Palīdzība" at bounding box center [322, 86] width 88 height 12
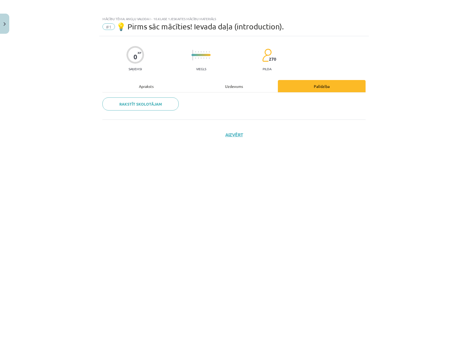
click at [137, 86] on div "Apraksts" at bounding box center [146, 86] width 88 height 12
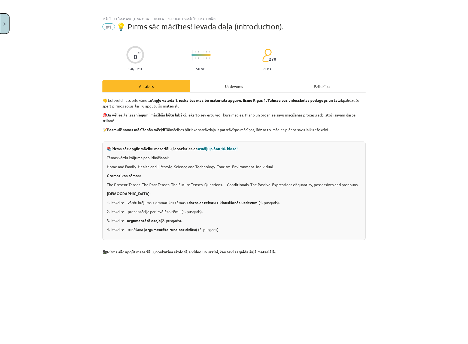
click at [4, 27] on button "Close" at bounding box center [4, 24] width 9 height 20
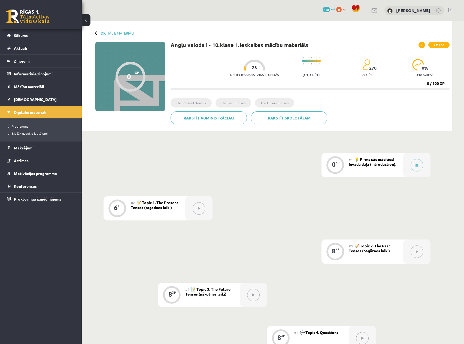
click at [34, 111] on span "Digitālie materiāli" at bounding box center [30, 112] width 32 height 5
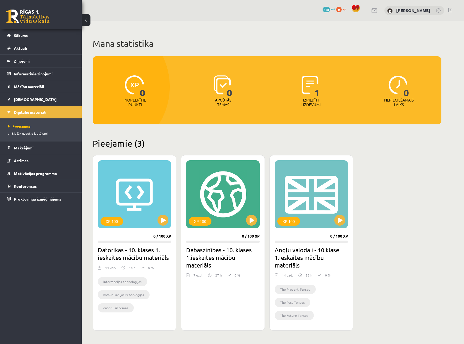
click at [314, 99] on p "Izpildīti uzdevumi" at bounding box center [310, 102] width 21 height 9
click at [336, 10] on span "0" at bounding box center [338, 9] width 5 height 5
click at [36, 36] on link "Sākums" at bounding box center [41, 35] width 68 height 13
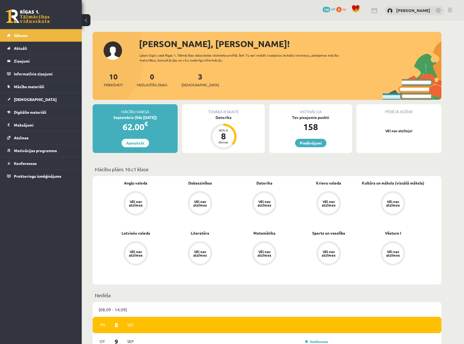
click at [400, 130] on p "Vēl nav atzīmju!" at bounding box center [399, 130] width 80 height 5
click at [191, 78] on link "3 Ieskaites" at bounding box center [200, 80] width 38 height 16
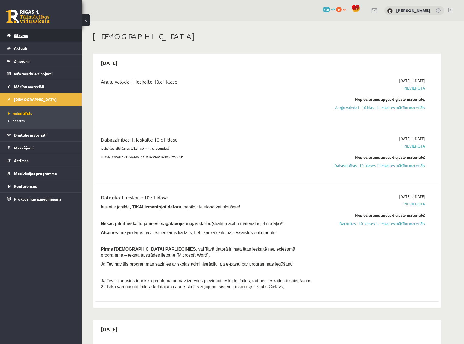
click at [46, 33] on link "Sākums" at bounding box center [41, 35] width 68 height 13
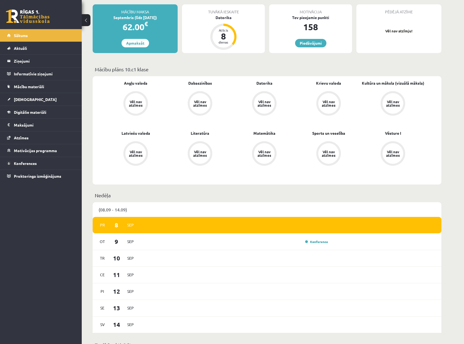
scroll to position [136, 0]
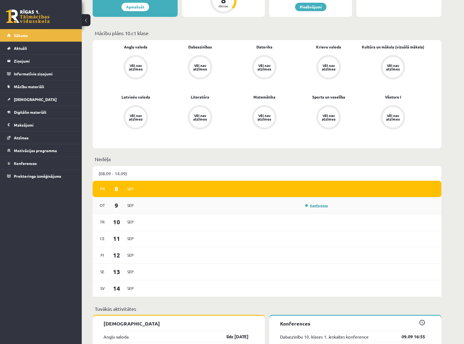
click at [317, 205] on link "Konference" at bounding box center [316, 206] width 23 height 4
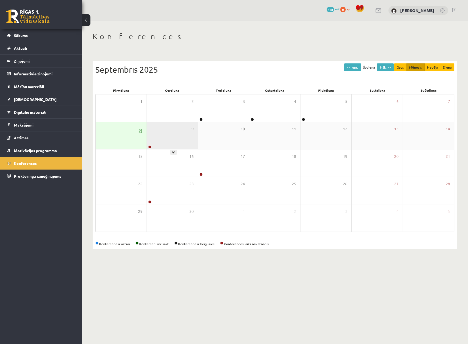
click at [178, 145] on div "9" at bounding box center [172, 135] width 51 height 27
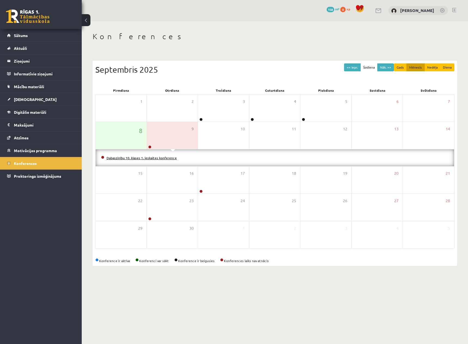
click at [134, 158] on link "Dabaszinību 10. klases 1. ieskaites konference" at bounding box center [142, 158] width 70 height 4
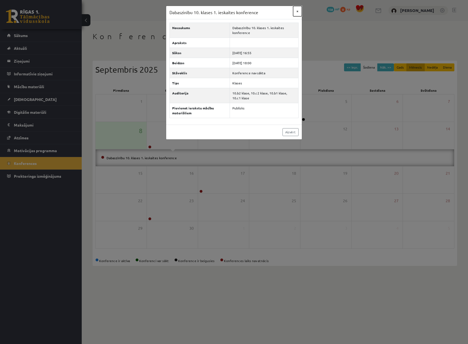
click at [297, 11] on button "×" at bounding box center [297, 11] width 9 height 10
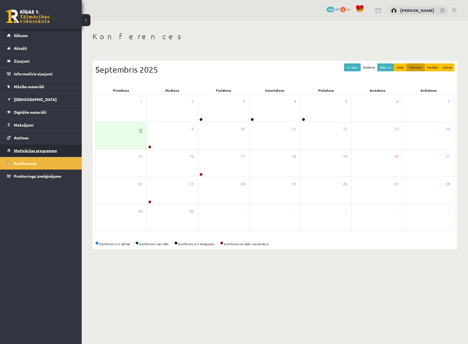
click at [38, 150] on span "Motivācijas programma" at bounding box center [35, 150] width 43 height 5
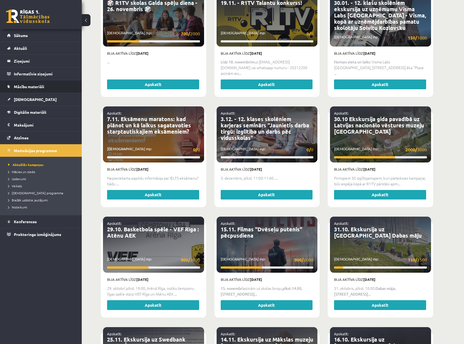
scroll to position [273, 0]
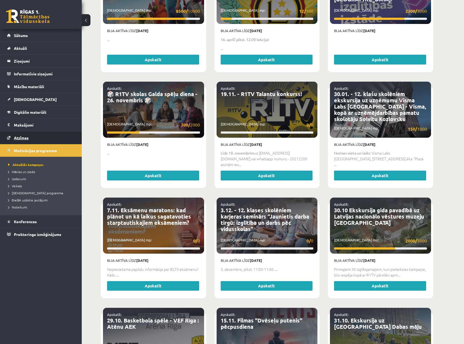
click at [45, 137] on link "Atzīmes" at bounding box center [41, 138] width 68 height 13
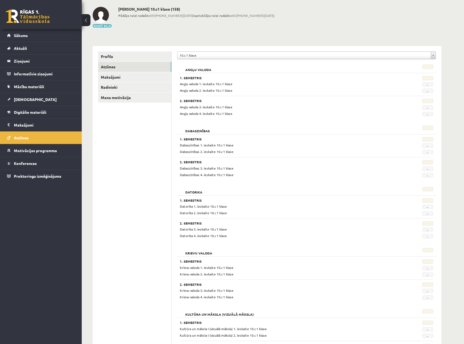
scroll to position [3, 0]
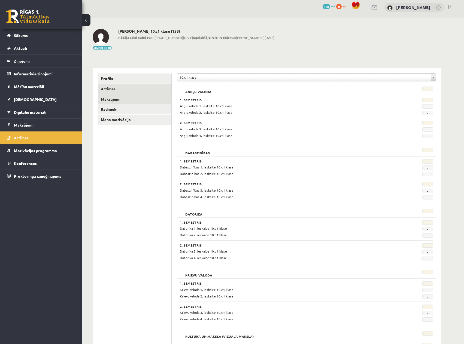
click at [120, 99] on link "Maksājumi" at bounding box center [134, 99] width 73 height 10
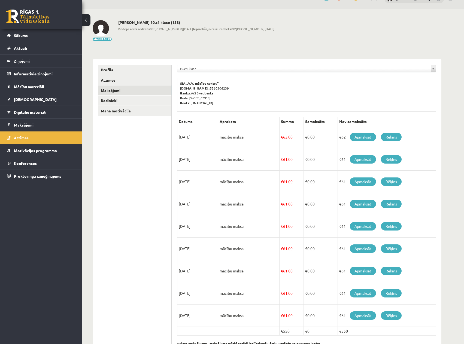
scroll to position [33, 0]
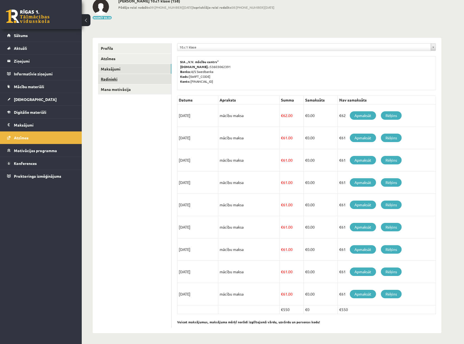
click at [116, 79] on link "Radinieki" at bounding box center [134, 79] width 73 height 10
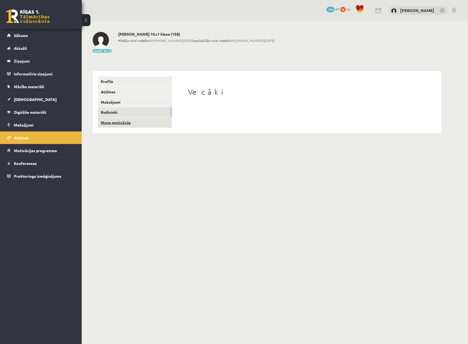
click at [116, 122] on link "Mana motivācija" at bounding box center [134, 123] width 73 height 10
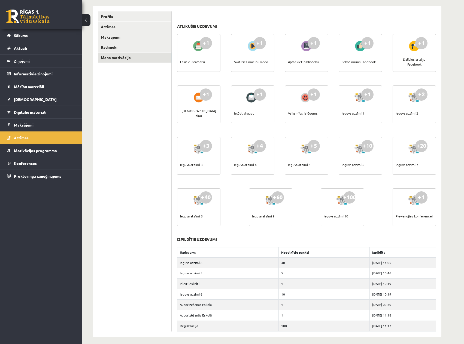
scroll to position [69, 0]
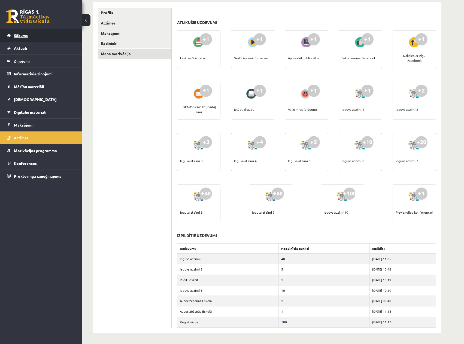
click at [35, 35] on link "Sākums" at bounding box center [41, 35] width 68 height 13
